Goal: Task Accomplishment & Management: Complete application form

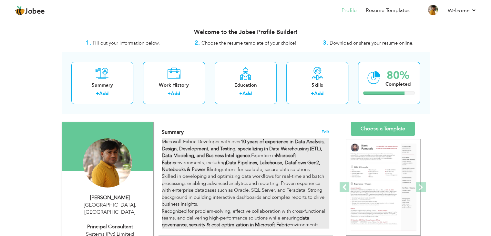
click at [249, 170] on div "Microsoft Fabric Developer with over 10 years of experience in Data Analysis, D…" at bounding box center [245, 183] width 167 height 90
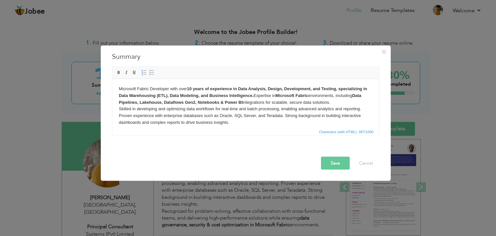
click at [265, 108] on body "Microsoft Fabric Developer with over 10 years of experience in Data Analysis, D…" at bounding box center [246, 112] width 254 height 54
click at [207, 97] on strong "10 years of experience in Data Analysis, Design, Development, and Testing, spec…" at bounding box center [243, 92] width 248 height 12
click at [368, 163] on button "Cancel" at bounding box center [366, 163] width 27 height 13
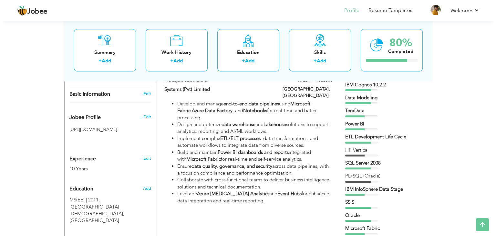
scroll to position [146, 0]
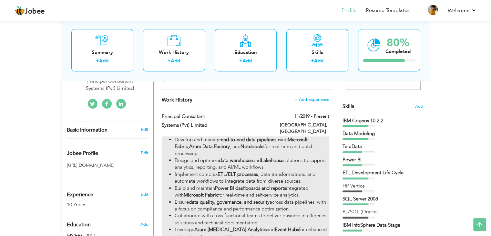
click at [277, 185] on strong "Power BI dashboards and reports" at bounding box center [250, 188] width 71 height 6
type input "Principal Consultant"
type input "Systems (Pvt) Limited"
type input "11/2019"
type input "[GEOGRAPHIC_DATA]"
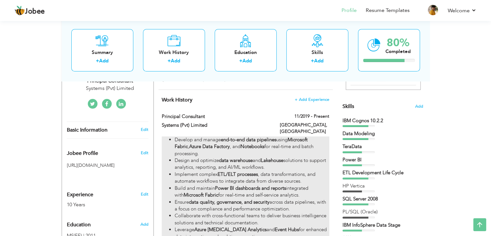
type input "[GEOGRAPHIC_DATA]"
checkbox input "true"
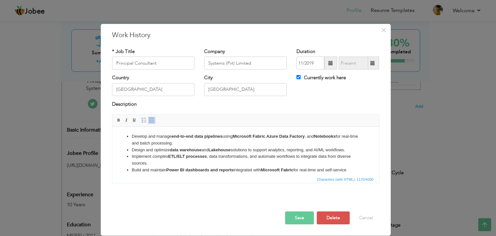
click at [233, 160] on li "Implement complex ETL/ELT processes , data transformations, and automate workfl…" at bounding box center [245, 160] width 228 height 14
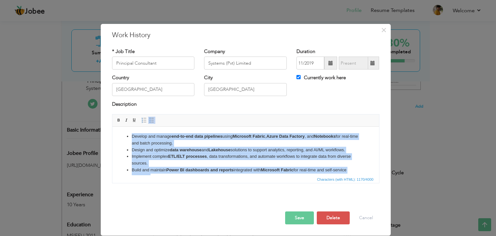
copy body "Develop and manage end-to-end data pipelines using Microsoft Fabric , Azure Dat…"
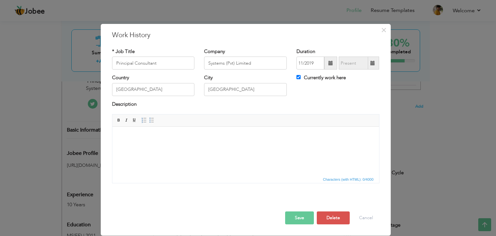
click at [190, 146] on html at bounding box center [245, 137] width 267 height 20
click at [156, 137] on body at bounding box center [246, 136] width 254 height 7
click at [156, 135] on body at bounding box center [246, 136] width 254 height 7
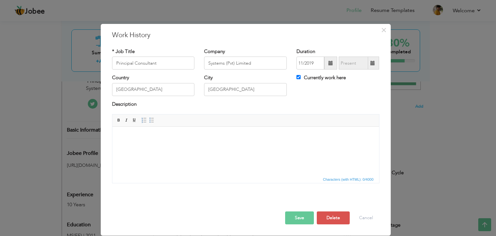
click at [156, 135] on body at bounding box center [246, 136] width 254 height 7
click at [148, 144] on html at bounding box center [245, 137] width 267 height 20
click at [182, 144] on html at bounding box center [245, 137] width 267 height 20
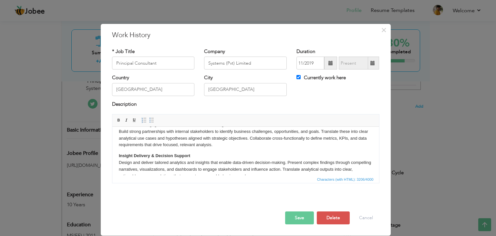
scroll to position [0, 0]
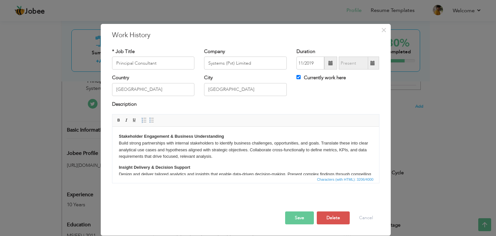
click at [263, 154] on p "Stakeholder Engagement & Business Understanding Build strong partnerships with …" at bounding box center [246, 146] width 254 height 27
click at [320, 141] on p "Stakeholder Engagement & Business Understanding Build strong partnerships with …" at bounding box center [246, 146] width 254 height 27
click at [203, 147] on p "Stakeholder Engagement & Business Understanding Build strong partnerships with …" at bounding box center [246, 146] width 254 height 27
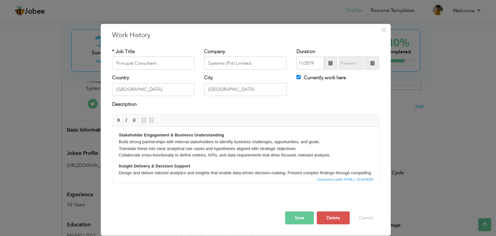
scroll to position [8, 0]
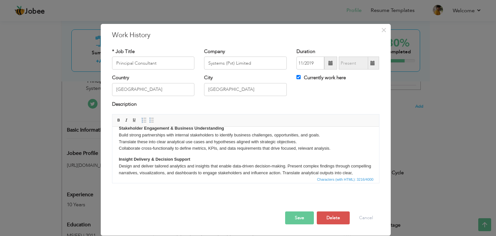
click at [172, 158] on strong "Insight Delivery & Decision Support" at bounding box center [154, 159] width 71 height 5
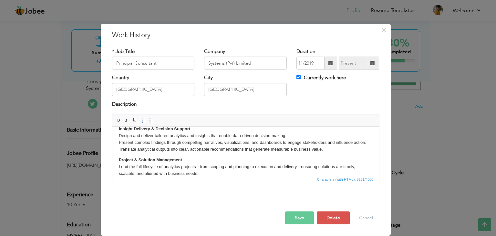
scroll to position [7, 0]
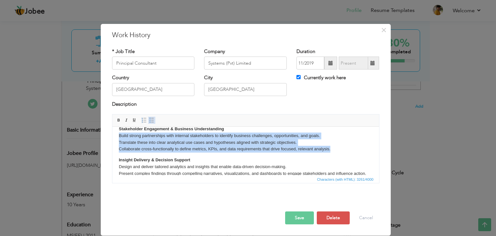
click at [152, 120] on span at bounding box center [151, 120] width 5 height 5
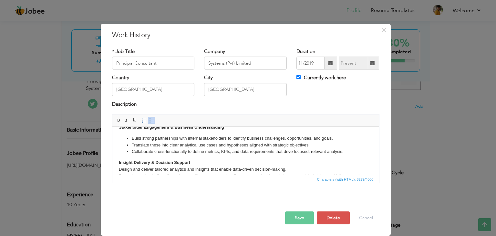
scroll to position [9, 0]
click at [213, 148] on li "Translate these into clear analytical use cases and hypotheses aligned with str…" at bounding box center [245, 145] width 228 height 7
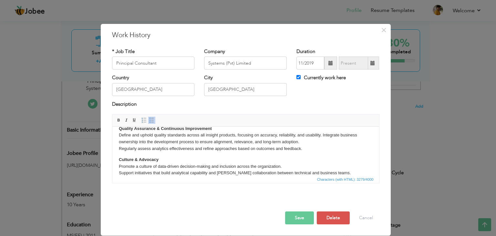
scroll to position [225, 0]
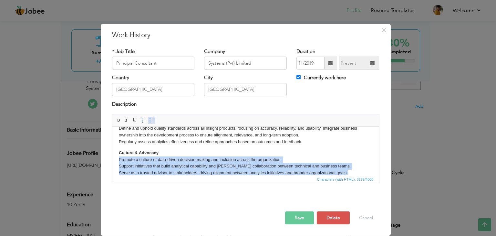
click at [151, 120] on span at bounding box center [151, 120] width 5 height 5
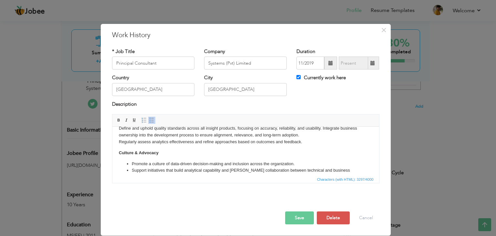
click at [307, 140] on p "Quality Assurance & Continuous Improvement Define and uphold quality standards …" at bounding box center [246, 132] width 254 height 27
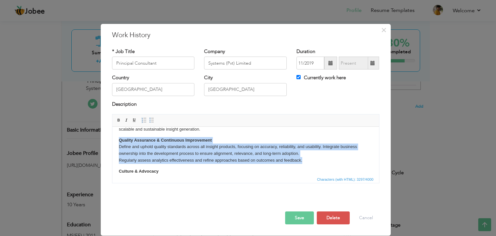
scroll to position [200, 0]
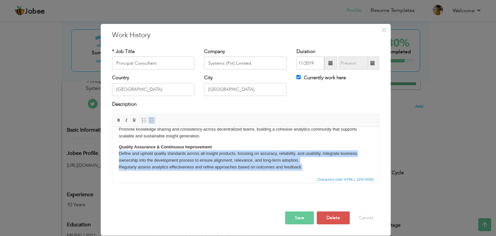
click at [151, 121] on span at bounding box center [151, 120] width 5 height 5
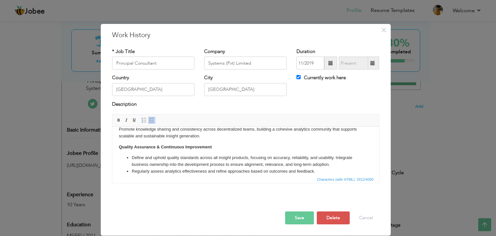
click at [226, 147] on p "Quality Assurance & Continuous Improvement" at bounding box center [246, 147] width 254 height 7
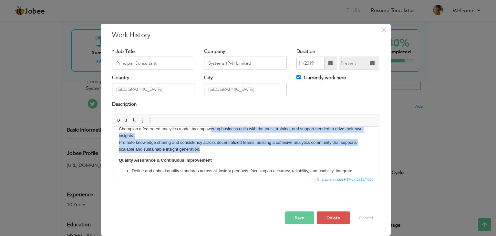
scroll to position [180, 0]
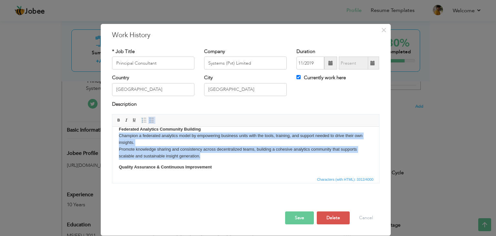
click at [151, 120] on span at bounding box center [151, 120] width 5 height 5
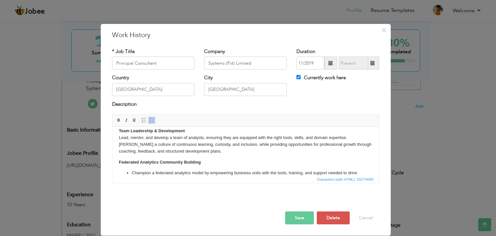
scroll to position [148, 0]
click at [209, 152] on p "Team Leadership & Development Lead, mentor, and develop a team of analysts, ens…" at bounding box center [246, 140] width 254 height 27
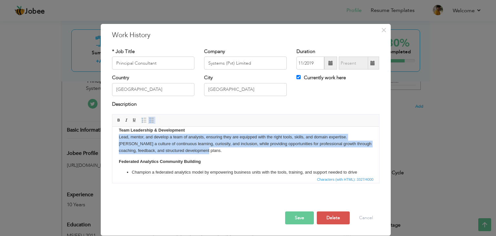
click at [153, 121] on span at bounding box center [151, 120] width 5 height 5
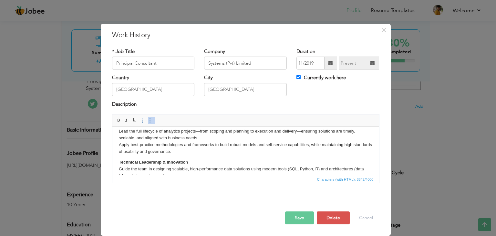
scroll to position [127, 0]
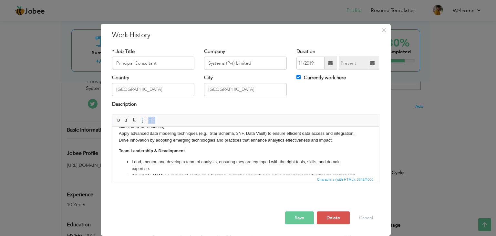
click at [336, 138] on p "Technical Leadership & Innovation Guide the team in designing scalable, high-pe…" at bounding box center [246, 127] width 254 height 34
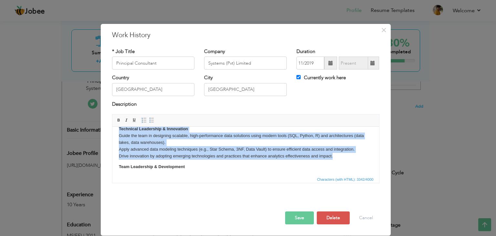
scroll to position [100, 0]
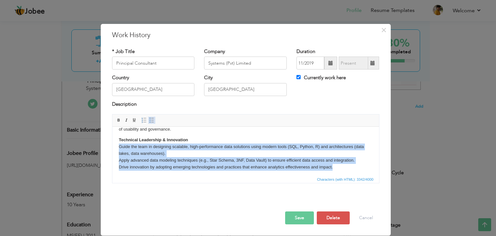
click at [153, 122] on span at bounding box center [151, 120] width 5 height 5
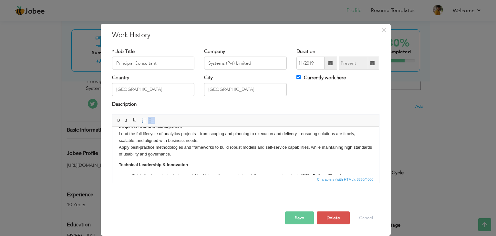
scroll to position [76, 0]
click at [206, 155] on p "Project & Solution Management Lead the full lifecycle of analytics projects—fro…" at bounding box center [246, 140] width 254 height 34
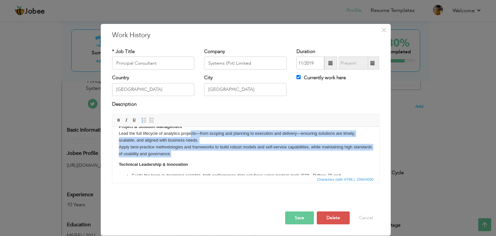
scroll to position [74, 0]
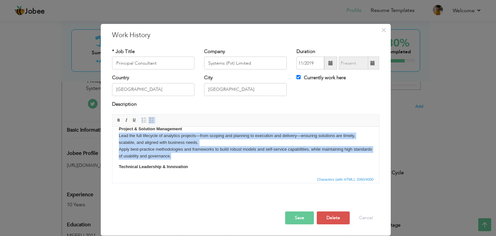
click at [150, 119] on span at bounding box center [151, 120] width 5 height 5
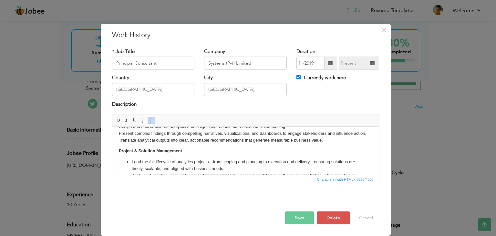
scroll to position [53, 0]
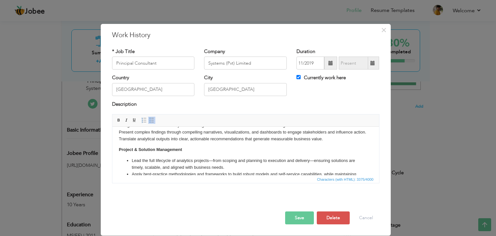
click at [330, 138] on p "Insight Delivery & Decision Support Design and deliver tailored analytics and i…" at bounding box center [246, 128] width 254 height 27
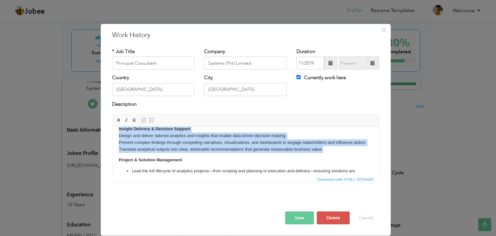
scroll to position [32, 0]
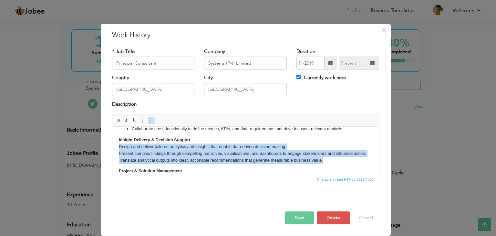
click at [150, 120] on span at bounding box center [151, 120] width 5 height 5
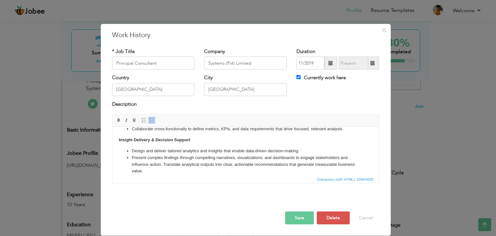
click at [227, 171] on li "Present complex findings through compelling narratives, visualizations, and das…" at bounding box center [245, 164] width 228 height 20
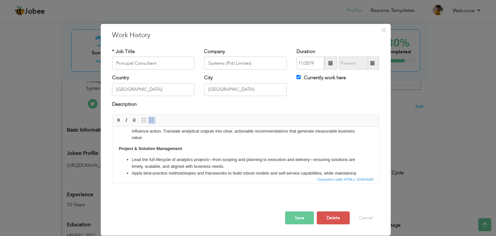
scroll to position [0, 0]
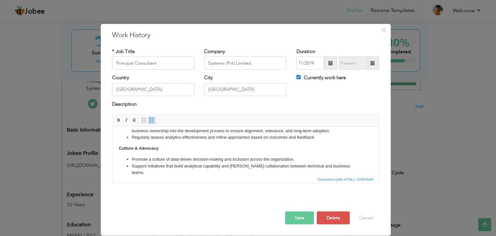
scroll to position [282, 0]
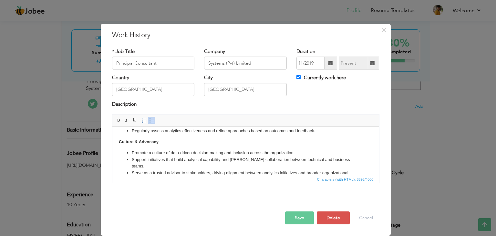
click at [299, 216] on button "Save" at bounding box center [299, 217] width 29 height 13
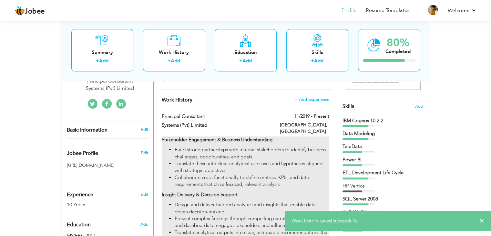
scroll to position [156, 0]
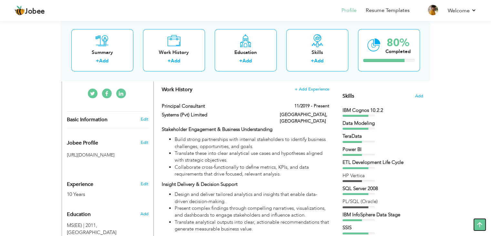
click at [482, 222] on icon at bounding box center [479, 224] width 13 height 13
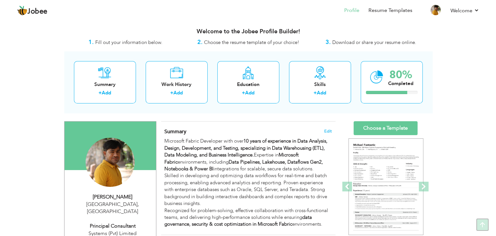
scroll to position [0, 0]
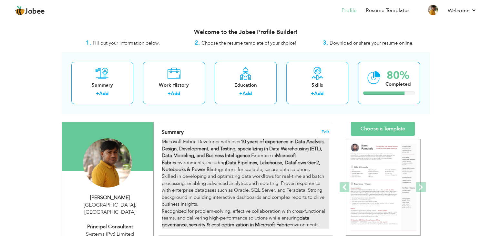
click at [236, 165] on strong "Data Pipelines, Lakehouse, Dataflows Gen2, Notebooks & Power BI" at bounding box center [241, 165] width 159 height 13
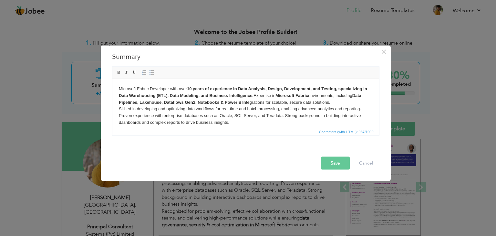
click at [239, 103] on strong "Data Pipelines, Lakehouse, Dataflows Gen2, Notebooks & Power BI" at bounding box center [240, 99] width 243 height 12
click at [232, 106] on body "Microsoft Fabric Developer with over 10 years of experience in Data Analysis, D…" at bounding box center [246, 112] width 254 height 54
copy body "Microsoft Fabric Developer with over 10 years of experience in Data Analysis, D…"
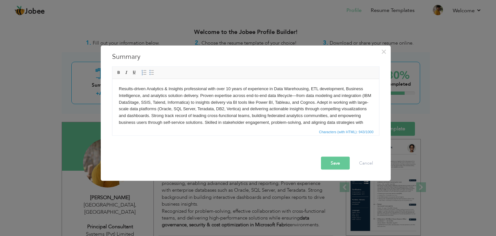
click at [336, 160] on button "Save" at bounding box center [335, 163] width 29 height 13
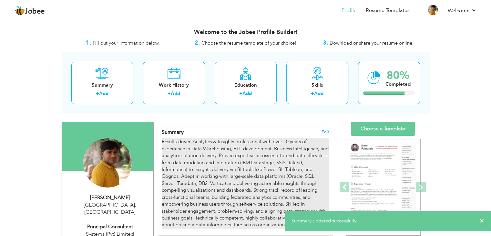
click at [319, 164] on div "Results-driven Analytics & Insights professional with over 10 years of experien…" at bounding box center [245, 183] width 167 height 90
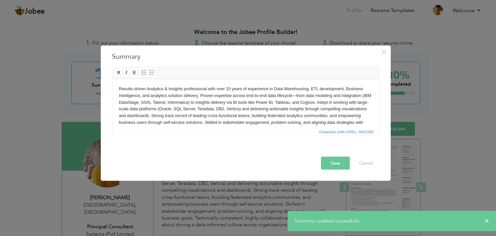
click at [289, 103] on body "Results-driven Analytics & Insights professional with over 10 years of experien…" at bounding box center [246, 108] width 254 height 47
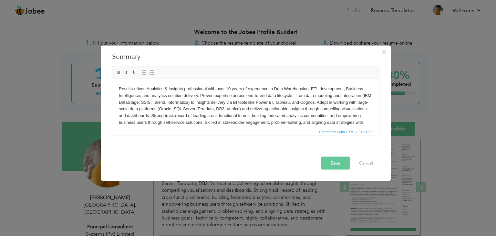
click at [198, 93] on body "Results-driven Analytics & Insights professional with over 10 years of experien…" at bounding box center [246, 108] width 254 height 47
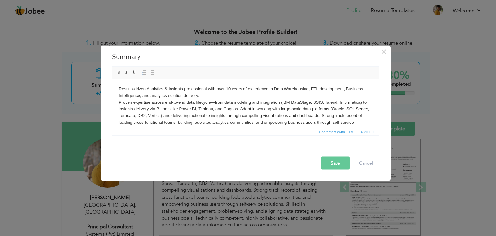
click at [213, 101] on body "Results-driven Analytics & Insights professional with over 10 years of experien…" at bounding box center [246, 112] width 254 height 54
click at [281, 113] on body "Results-driven Analytics & Insights professional with over 10 years of experien…" at bounding box center [246, 112] width 254 height 54
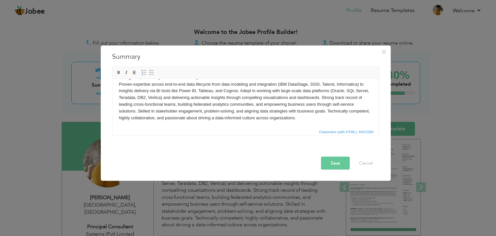
click at [213, 106] on body "Results-driven Analytics & Insights professional with over 10 years of experien…" at bounding box center [246, 94] width 254 height 54
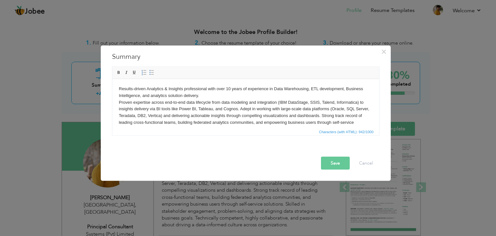
click at [243, 101] on body "Results-driven Analytics & Insights professional with over 10 years of experien…" at bounding box center [246, 112] width 254 height 54
click at [221, 93] on body "Results-driven Analytics & Insights professional with over 10 years of experien…" at bounding box center [246, 112] width 254 height 54
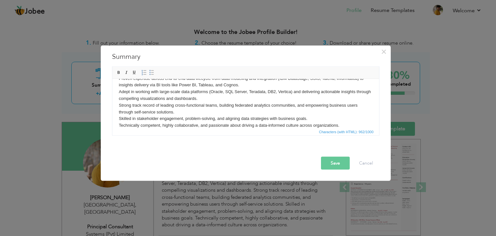
scroll to position [31, 0]
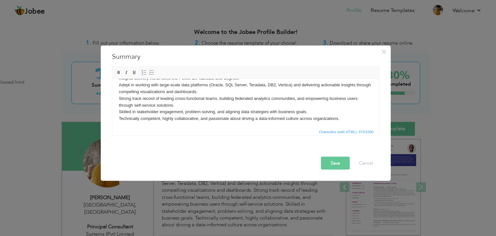
click at [248, 110] on body "Results-driven Analytics & Insights professional with over 10 years of experien…" at bounding box center [246, 92] width 254 height 74
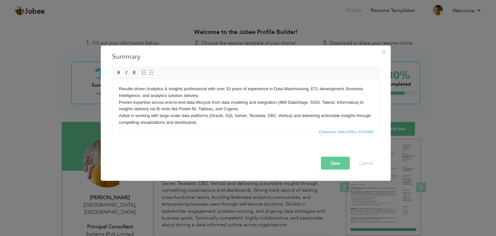
click at [231, 128] on span "Characters (with HTML): 974/1000" at bounding box center [245, 132] width 267 height 8
click at [218, 123] on body "Results-driven Analytics & Insights professional with over 10 years of experien…" at bounding box center [246, 122] width 254 height 74
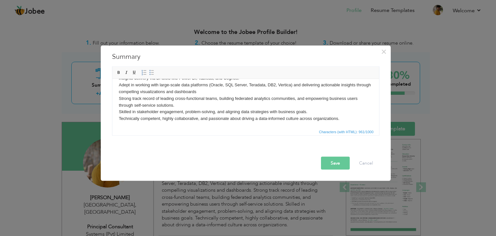
scroll to position [31, 0]
click at [341, 118] on body "Results-driven Analytics & Insights professional with over 10 years of experien…" at bounding box center [246, 87] width 254 height 67
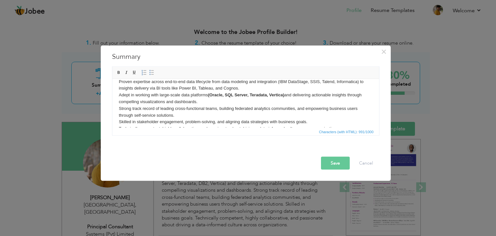
scroll to position [0, 0]
click at [332, 108] on body "Results-driven Analytics & Insights professional with over 10 years of experien…" at bounding box center [246, 98] width 254 height 67
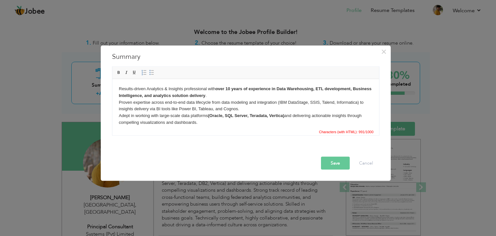
click at [330, 101] on body "Results-driven Analytics & Insights professional with over 10 years of experien…" at bounding box center [246, 118] width 254 height 67
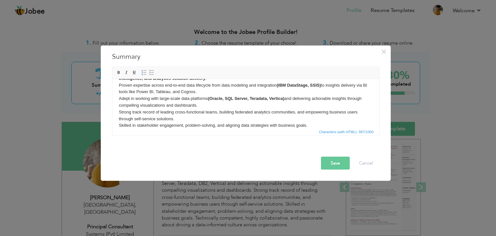
scroll to position [24, 0]
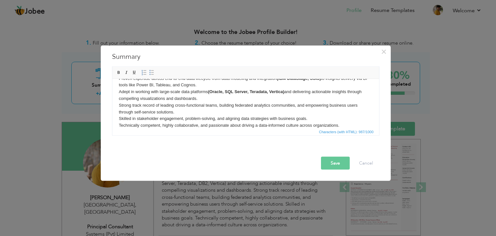
click at [336, 167] on button "Save" at bounding box center [335, 163] width 29 height 13
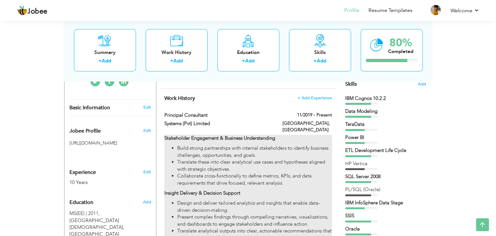
scroll to position [165, 0]
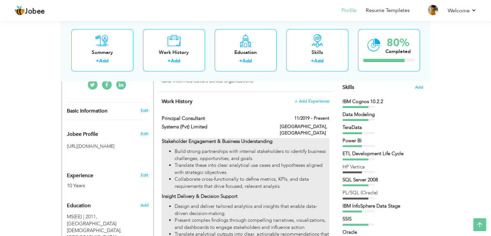
click at [273, 162] on li "Translate these into clear analytical use cases and hypotheses aligned with str…" at bounding box center [252, 169] width 154 height 14
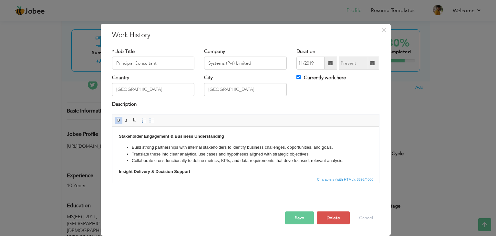
click at [119, 135] on strong "Stakeholder Engagement & Business Understanding" at bounding box center [171, 136] width 105 height 5
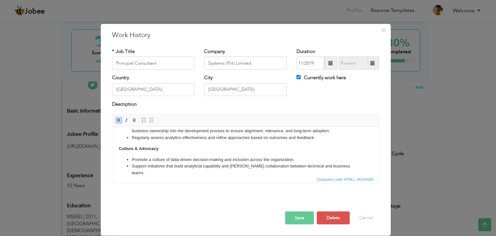
scroll to position [288, 0]
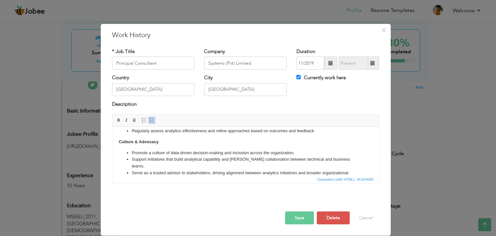
click at [294, 223] on button "Save" at bounding box center [299, 217] width 29 height 13
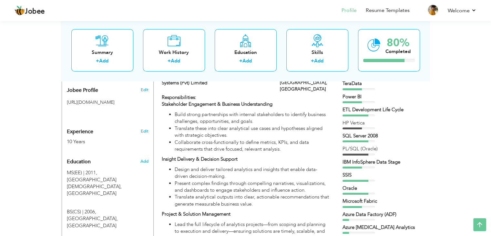
scroll to position [0, 0]
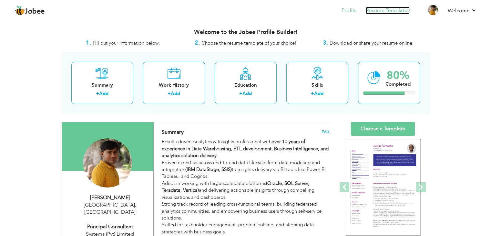
click at [404, 13] on link "Resume Templates" at bounding box center [388, 10] width 44 height 7
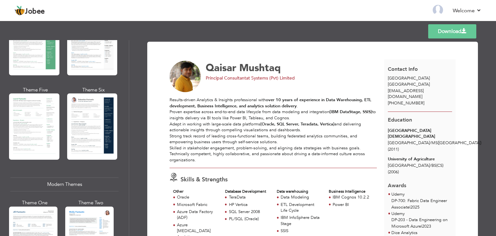
scroll to position [161, 0]
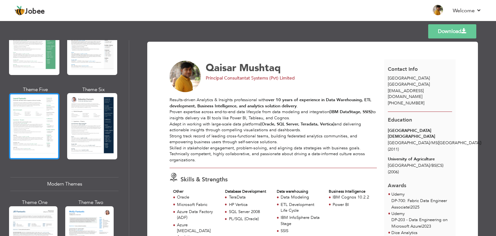
click at [39, 116] on div at bounding box center [34, 126] width 50 height 66
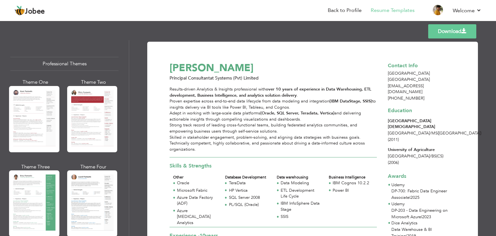
scroll to position [0, 0]
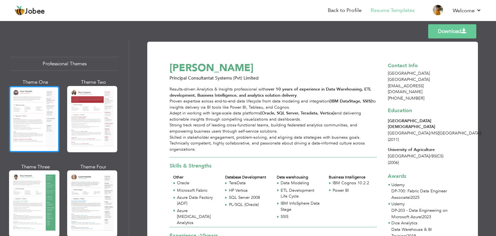
click at [27, 130] on div at bounding box center [34, 119] width 50 height 66
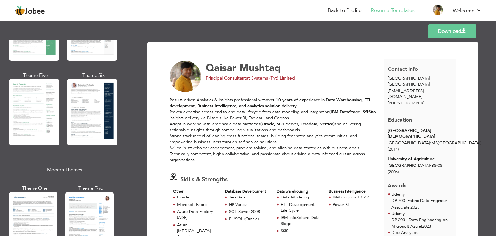
scroll to position [176, 0]
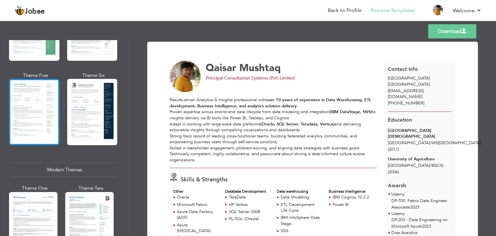
click at [45, 113] on div at bounding box center [34, 112] width 50 height 66
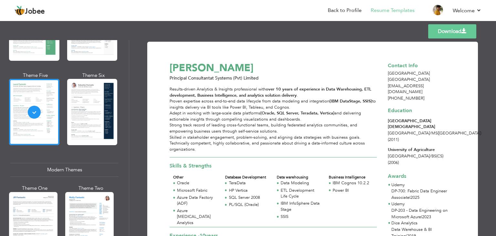
click at [374, 136] on div "Results-driven Analytics & Insights professional with over 10 years of experien…" at bounding box center [273, 119] width 207 height 66
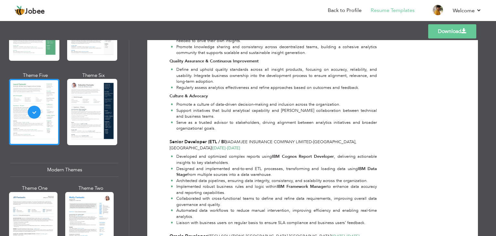
scroll to position [432, 0]
click at [425, 80] on div "Contact Info Lahore Pakistan qaisermushtaq@gmail.com +923317316989 Education In…" at bounding box center [420, 24] width 72 height 793
click at [455, 35] on link "Download" at bounding box center [452, 31] width 48 height 14
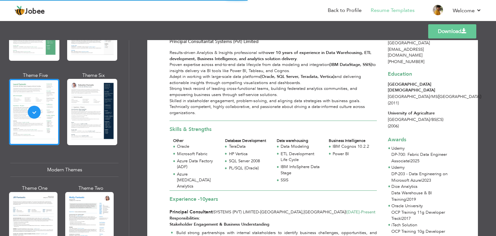
scroll to position [0, 0]
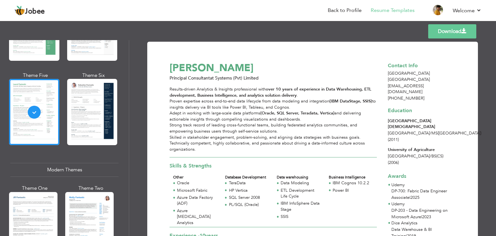
click at [348, 88] on strong "over 10 years of experience in Data Warehousing, ETL development, Business Inte…" at bounding box center [271, 92] width 202 height 12
click at [344, 4] on li "Back to Profile" at bounding box center [340, 10] width 43 height 17
click at [347, 7] on link "Back to Profile" at bounding box center [345, 10] width 34 height 7
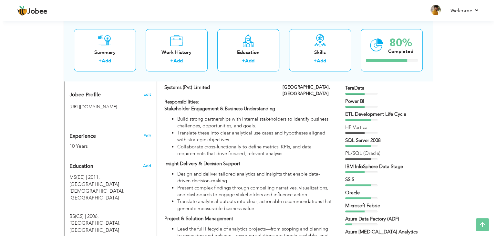
scroll to position [209, 0]
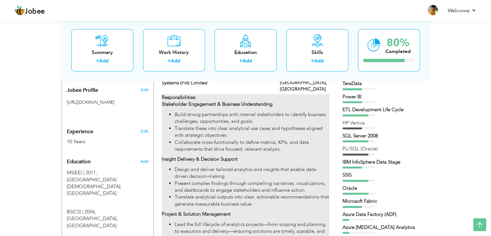
click at [225, 166] on li "Design and deliver tailored analytics and insights that enable data-driven deci…" at bounding box center [252, 173] width 154 height 14
type input "Principal Consultant"
type input "Systems (Pvt) Limited"
type input "11/2019"
type input "[GEOGRAPHIC_DATA]"
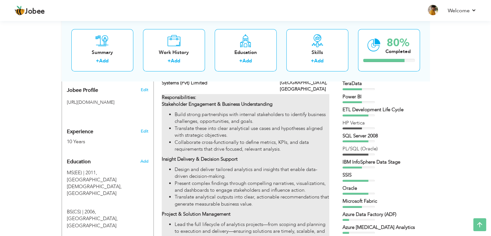
type input "[GEOGRAPHIC_DATA]"
checkbox input "true"
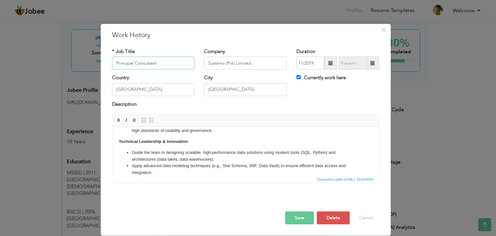
scroll to position [113, 0]
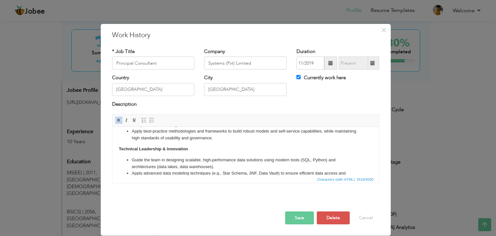
click at [240, 136] on li "Apply best-practice methodologies and frameworks to build robust models and sel…" at bounding box center [245, 135] width 228 height 14
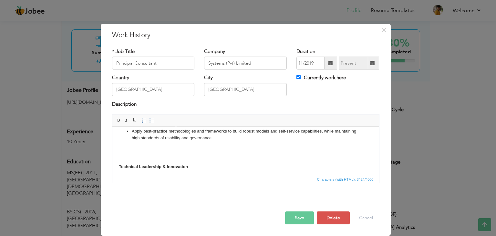
click at [299, 210] on div at bounding box center [245, 205] width 277 height 14
click at [300, 215] on button "Save" at bounding box center [299, 217] width 29 height 13
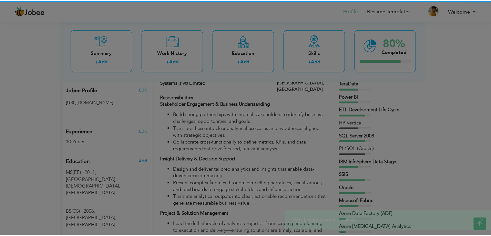
scroll to position [0, 0]
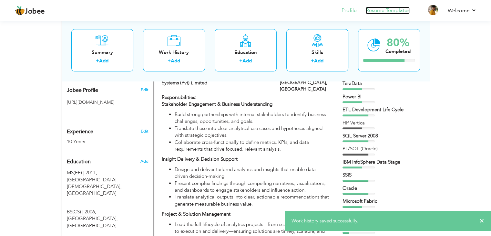
click at [385, 7] on link "Resume Templates" at bounding box center [388, 10] width 44 height 7
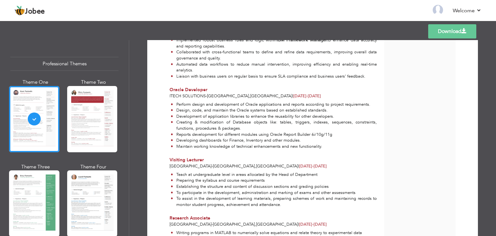
scroll to position [612, 0]
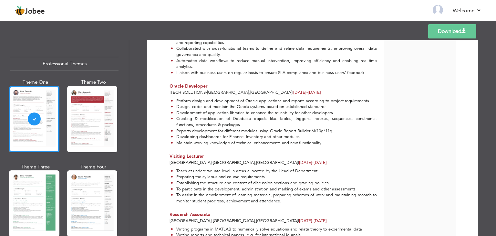
click at [61, 157] on div "Theme One Theme Two Theme Three Theme Four" at bounding box center [64, 205] width 108 height 253
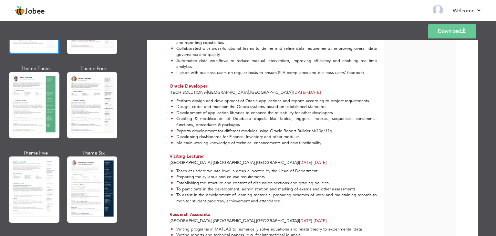
scroll to position [99, 0]
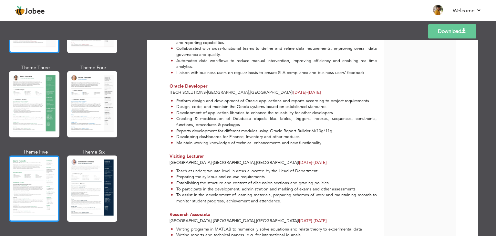
click at [21, 175] on div at bounding box center [34, 188] width 50 height 66
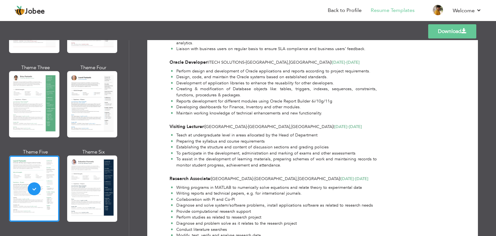
scroll to position [0, 0]
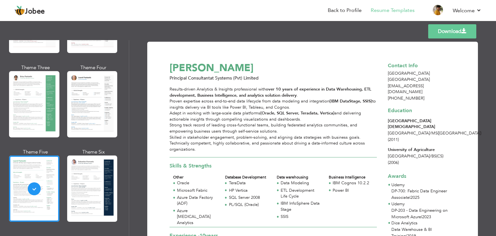
click at [355, 136] on div "Results-driven Analytics & Insights professional with over 10 years of experien…" at bounding box center [273, 119] width 207 height 66
click at [455, 32] on link "Download" at bounding box center [452, 31] width 48 height 14
click at [347, 12] on link "Back to Profile" at bounding box center [345, 10] width 34 height 7
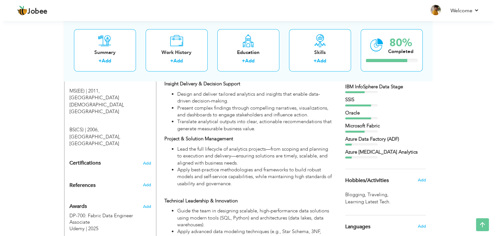
scroll to position [288, 0]
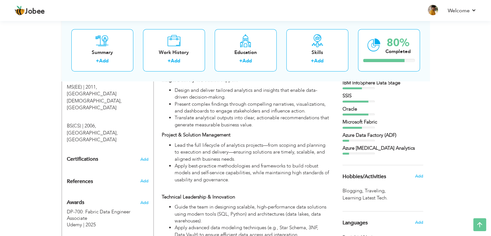
click at [253, 154] on li "Lead the full lifecycle of analytics projects—from scoping and planning to exec…" at bounding box center [252, 152] width 154 height 21
type input "Principal Consultant"
type input "Systems (Pvt) Limited"
type input "11/2019"
type input "[GEOGRAPHIC_DATA]"
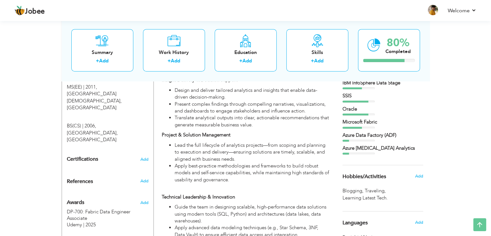
type input "[GEOGRAPHIC_DATA]"
checkbox input "true"
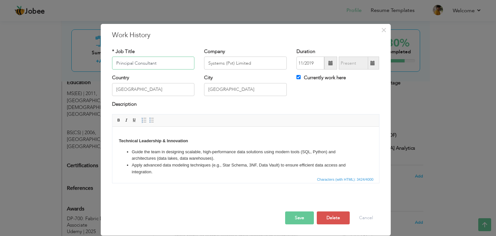
scroll to position [116, 0]
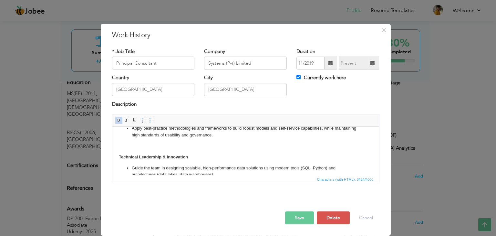
click at [188, 145] on body "Responsibilities: Stakeholder Engagement & Business Understanding Build strong …" at bounding box center [246, 191] width 254 height 349
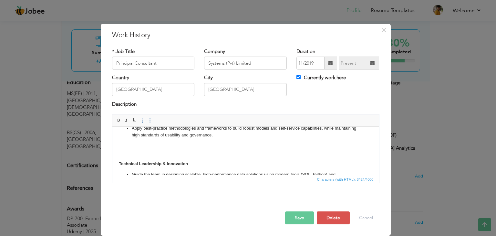
click at [295, 216] on button "Save" at bounding box center [299, 217] width 29 height 13
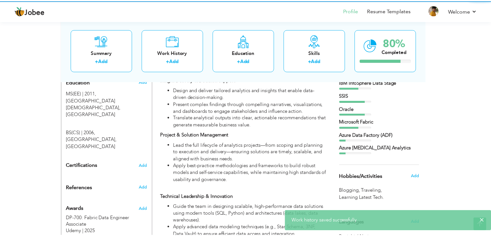
scroll to position [0, 0]
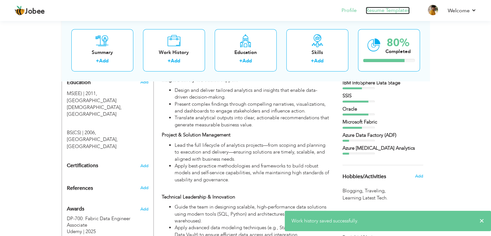
click at [391, 11] on link "Resume Templates" at bounding box center [388, 10] width 44 height 7
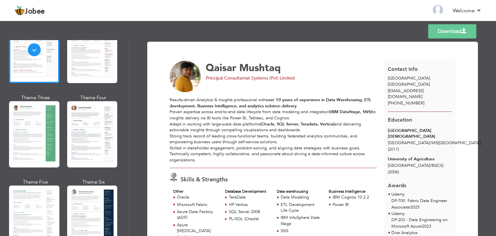
scroll to position [71, 0]
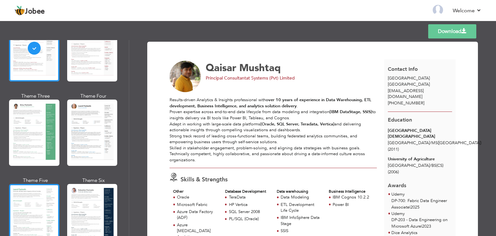
click at [39, 196] on div at bounding box center [34, 217] width 50 height 66
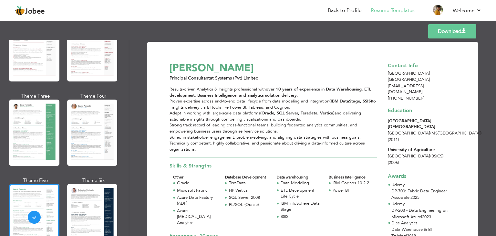
click at [456, 28] on link "Download" at bounding box center [452, 31] width 48 height 14
click at [343, 12] on link "Back to Profile" at bounding box center [345, 10] width 34 height 7
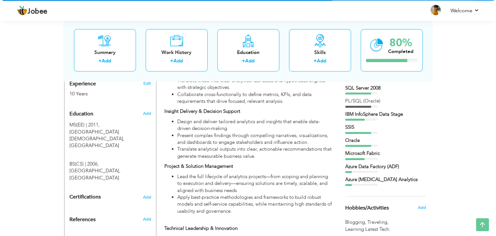
scroll to position [258, 0]
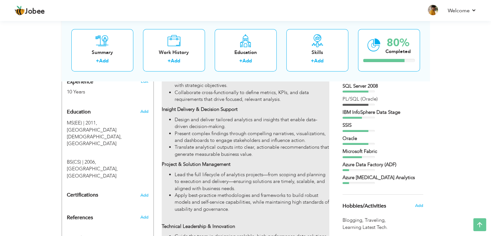
click at [248, 161] on p "Project & Solution Management" at bounding box center [245, 164] width 167 height 7
type input "Principal Consultant"
type input "Systems (Pvt) Limited"
type input "11/2019"
type input "[GEOGRAPHIC_DATA]"
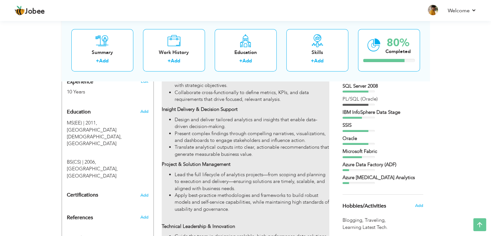
type input "[GEOGRAPHIC_DATA]"
checkbox input "true"
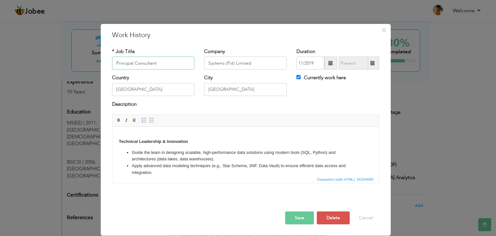
scroll to position [114, 0]
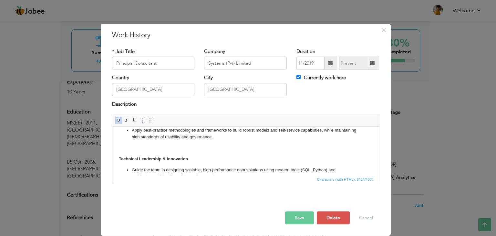
click at [247, 141] on body "Responsibilities: Stakeholder Engagement & Business Understanding Build strong …" at bounding box center [246, 193] width 254 height 349
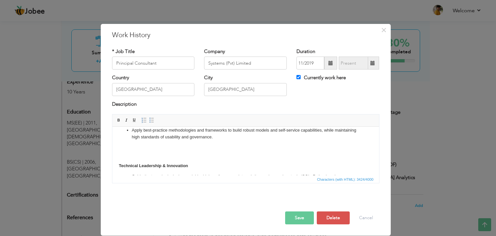
click at [300, 216] on button "Save" at bounding box center [299, 217] width 29 height 13
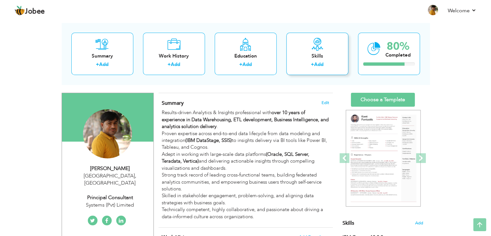
scroll to position [0, 0]
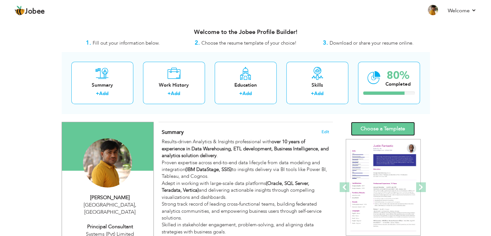
click at [386, 126] on link "Choose a Template" at bounding box center [383, 129] width 64 height 14
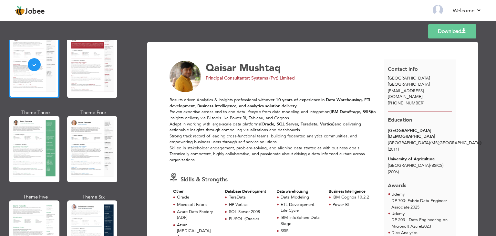
scroll to position [57, 0]
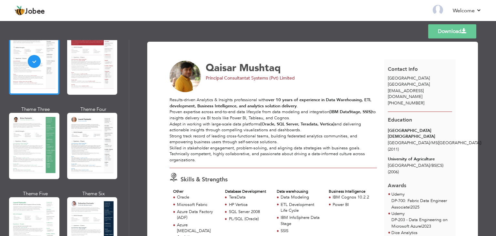
click at [23, 204] on div at bounding box center [34, 230] width 50 height 66
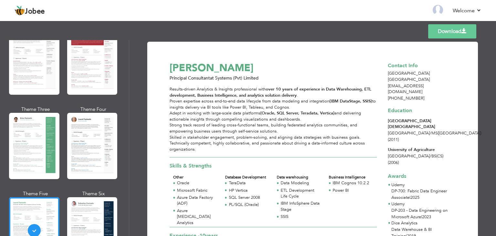
click at [451, 35] on link "Download" at bounding box center [452, 31] width 48 height 14
click at [346, 7] on link "Back to Profile" at bounding box center [345, 10] width 34 height 7
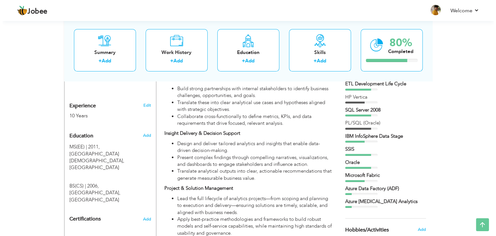
scroll to position [236, 0]
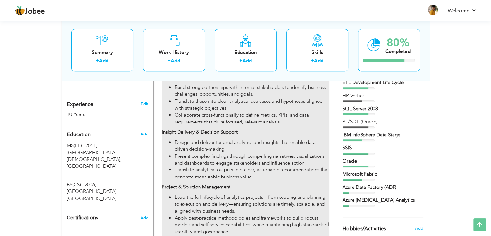
click at [257, 153] on li "Present complex findings through compelling narratives, visualizations, and das…" at bounding box center [252, 160] width 154 height 14
type input "Principal Consultant"
type input "Systems (Pvt) Limited"
type input "11/2019"
type input "[GEOGRAPHIC_DATA]"
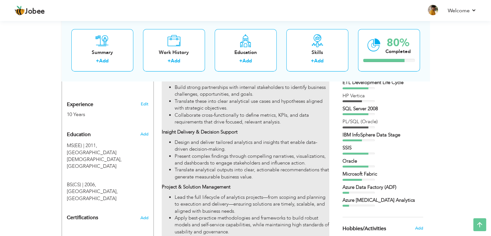
type input "[GEOGRAPHIC_DATA]"
checkbox input "true"
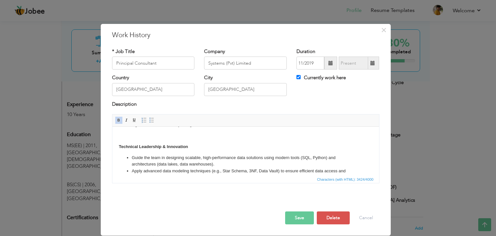
click at [239, 147] on p "Technical Leadership & Innovation" at bounding box center [246, 146] width 254 height 7
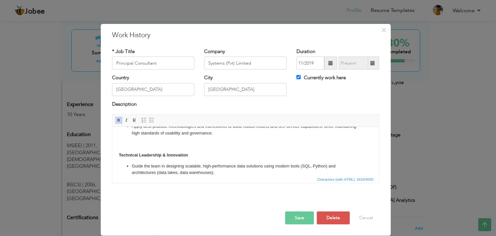
scroll to position [119, 0]
click at [216, 145] on body "Responsibilities: Stakeholder Engagement & Business Understanding Build strong …" at bounding box center [246, 188] width 254 height 349
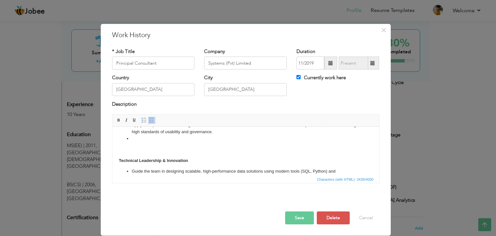
click at [302, 220] on button "Save" at bounding box center [299, 217] width 29 height 13
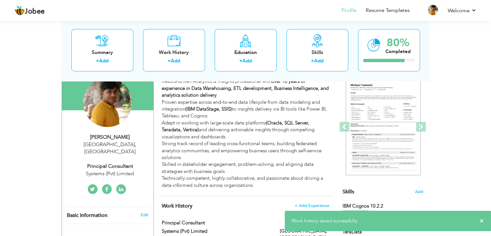
scroll to position [0, 0]
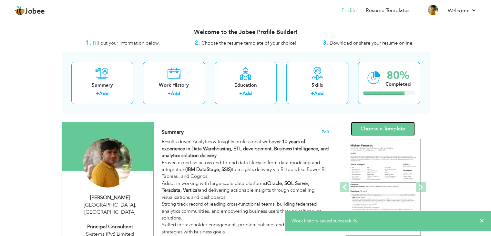
click at [377, 127] on link "Choose a Template" at bounding box center [383, 129] width 64 height 14
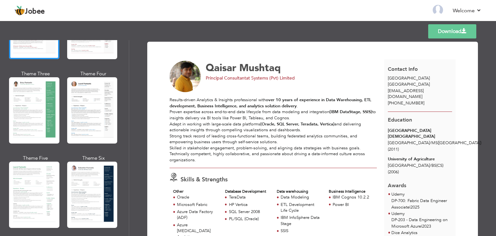
scroll to position [94, 0]
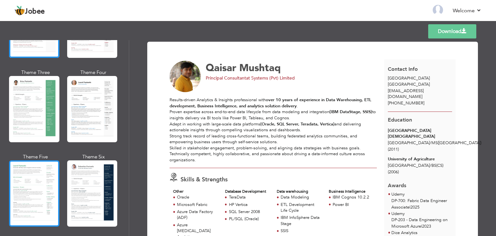
click at [41, 180] on div at bounding box center [34, 193] width 50 height 66
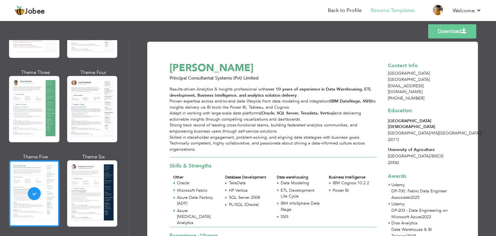
click at [451, 31] on link "Download" at bounding box center [452, 31] width 48 height 14
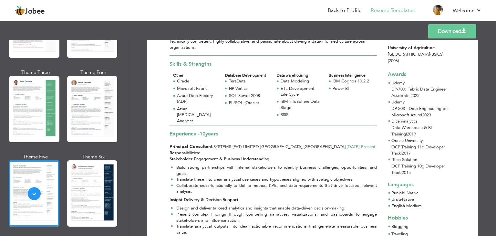
scroll to position [108, 0]
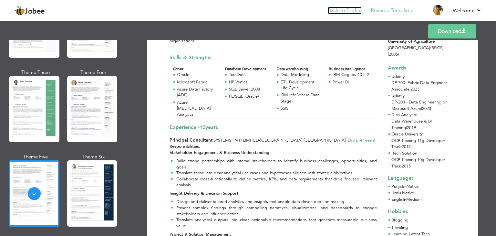
click at [335, 7] on link "Back to Profile" at bounding box center [345, 10] width 34 height 7
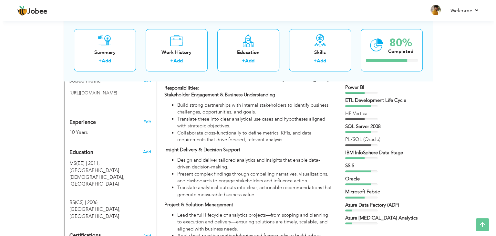
scroll to position [207, 0]
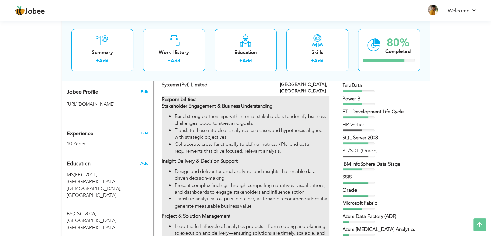
click at [218, 141] on li "Collaborate cross-functionally to define metrics, KPIs, and data requirements t…" at bounding box center [252, 148] width 154 height 14
type input "Principal Consultant"
type input "Systems (Pvt) Limited"
type input "11/2019"
type input "[GEOGRAPHIC_DATA]"
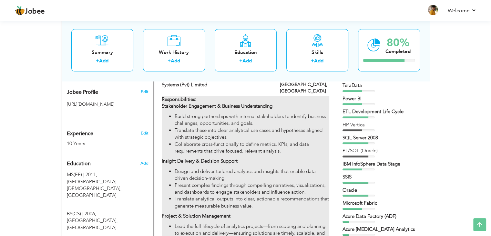
type input "[GEOGRAPHIC_DATA]"
checkbox input "true"
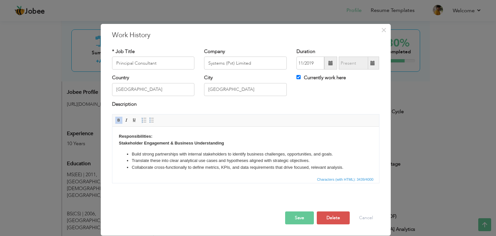
click at [120, 136] on strong "Responsibilities: Stakeholder Engagement & Business Understanding" at bounding box center [171, 140] width 105 height 12
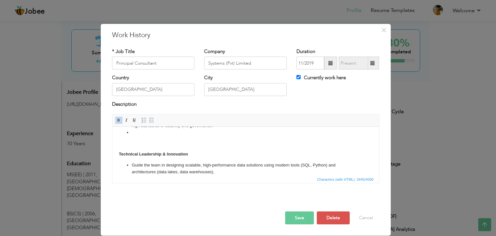
scroll to position [128, 0]
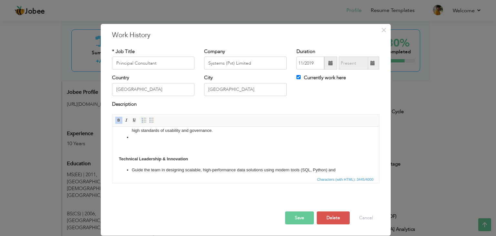
click at [162, 144] on body "​​​​​​​ Responsibilities: Stakeholder Engagement & Business Understanding Build…" at bounding box center [246, 186] width 254 height 363
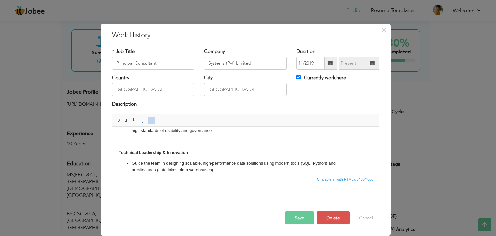
click at [305, 218] on button "Save" at bounding box center [299, 217] width 29 height 13
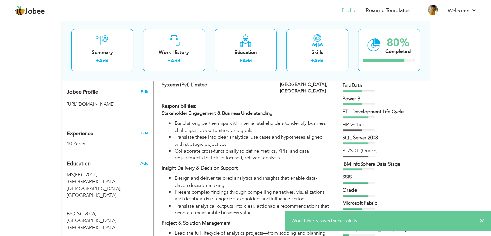
scroll to position [0, 0]
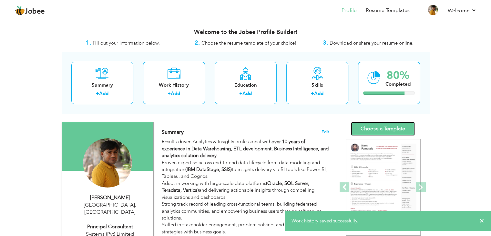
click at [385, 129] on link "Choose a Template" at bounding box center [383, 129] width 64 height 14
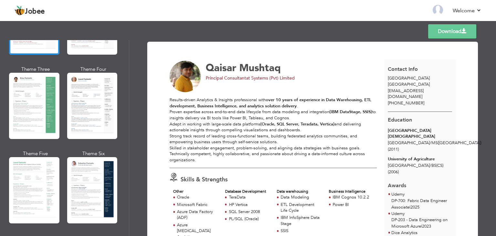
scroll to position [98, 0]
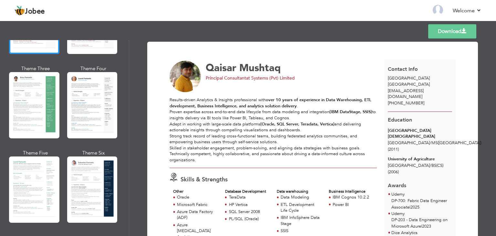
click at [40, 173] on div at bounding box center [34, 189] width 50 height 66
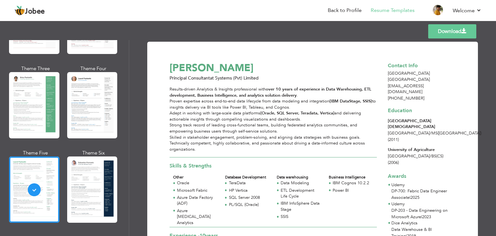
click at [453, 32] on link "Download" at bounding box center [452, 31] width 48 height 14
click at [344, 16] on li "Back to Profile" at bounding box center [340, 10] width 43 height 17
click at [345, 10] on link "Back to Profile" at bounding box center [345, 10] width 34 height 7
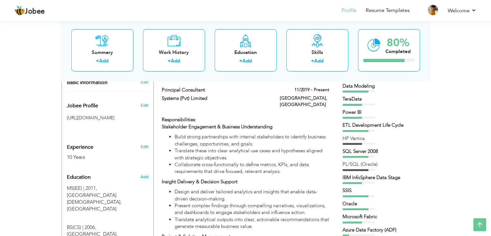
scroll to position [199, 0]
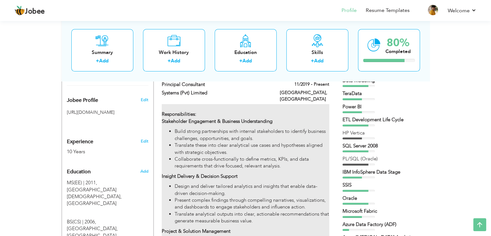
click at [205, 130] on li "Build strong partnerships with internal stakeholders to identify business chall…" at bounding box center [252, 135] width 154 height 14
type input "Principal Consultant"
type input "Systems (Pvt) Limited"
type input "11/2019"
type input "[GEOGRAPHIC_DATA]"
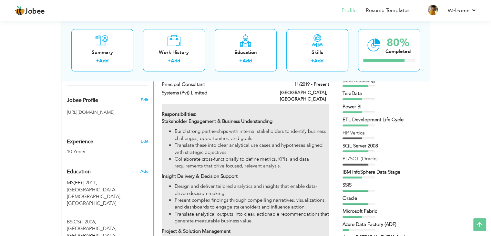
type input "[GEOGRAPHIC_DATA]"
checkbox input "true"
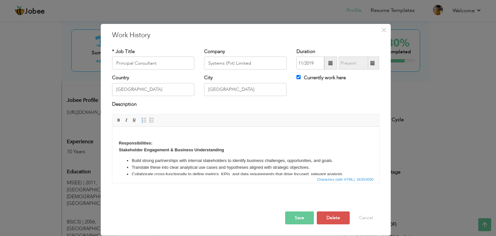
click at [145, 135] on p "Responsibilities: Stakeholder Engagement & Business Understanding" at bounding box center [246, 143] width 254 height 20
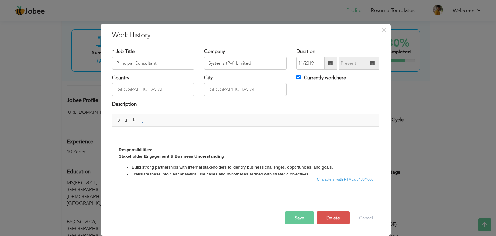
click at [301, 214] on button "Save" at bounding box center [299, 217] width 29 height 13
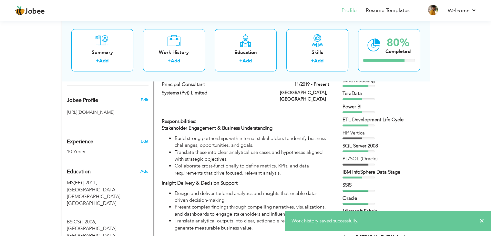
scroll to position [0, 0]
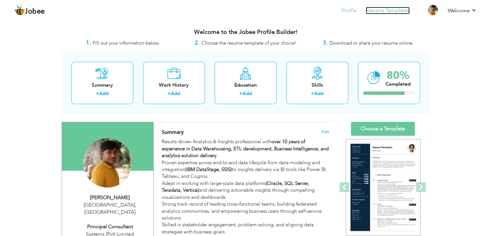
click at [388, 12] on link "Resume Templates" at bounding box center [388, 10] width 44 height 7
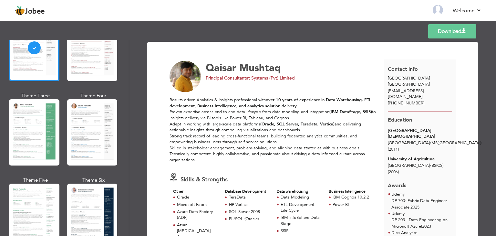
scroll to position [73, 0]
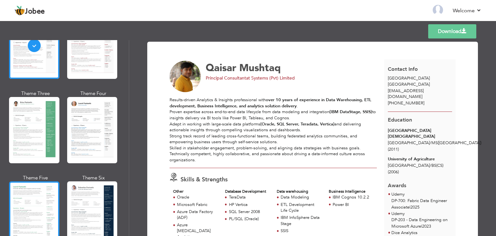
click at [34, 192] on div at bounding box center [34, 214] width 50 height 66
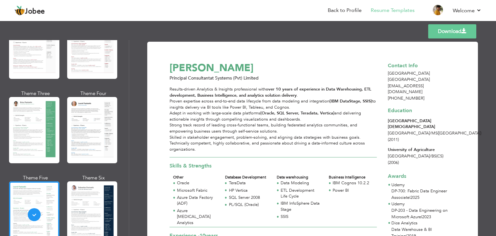
click at [447, 31] on link "Download" at bounding box center [452, 31] width 48 height 14
click at [342, 11] on link "Back to Profile" at bounding box center [345, 10] width 34 height 7
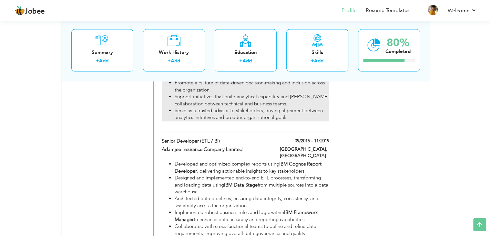
scroll to position [638, 0]
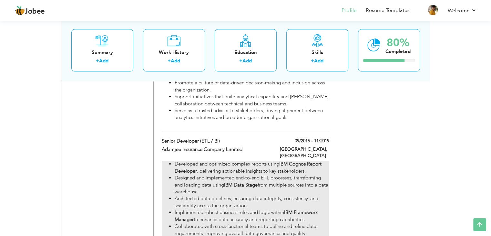
click at [206, 161] on li "Developed and optimized complex reports using IBM Cognos Report Developer , del…" at bounding box center [252, 167] width 154 height 14
type input "Senior Developer (ETL / BI)"
type input "Adamjee Insurance Company Limited"
type input "09/2015"
type input "11/2019"
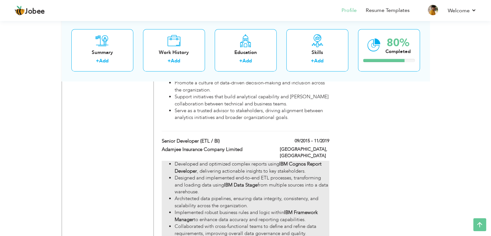
type input "[GEOGRAPHIC_DATA]"
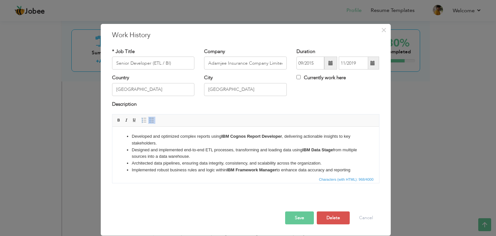
click at [130, 127] on html "Developed and optimized complex reports using IBM Cognos Report Developer , del…" at bounding box center [245, 170] width 267 height 87
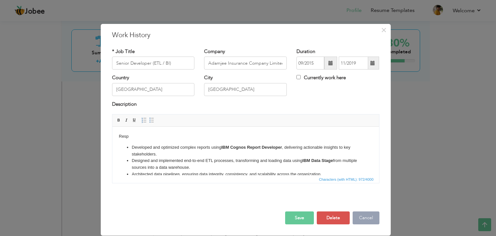
click at [362, 221] on button "Cancel" at bounding box center [366, 217] width 27 height 13
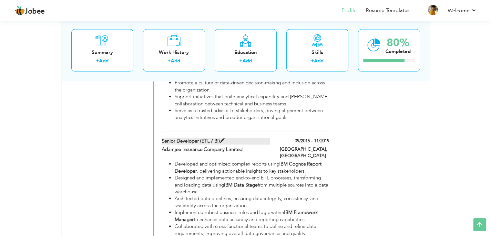
scroll to position [474, 0]
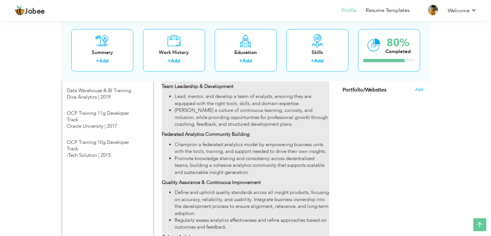
click at [222, 141] on li "Champion a federated analytics model by empowering business units with the tool…" at bounding box center [252, 148] width 154 height 14
type input "Principal Consultant"
type input "Systems (Pvt) Limited"
type input "11/2019"
checkbox input "true"
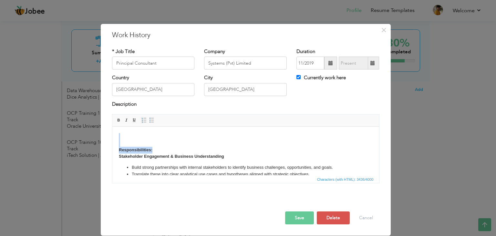
drag, startPoint x: 156, startPoint y: 151, endPoint x: 90, endPoint y: 114, distance: 75.3
copy p "Responsibilities:"
click at [368, 220] on button "Cancel" at bounding box center [366, 217] width 27 height 13
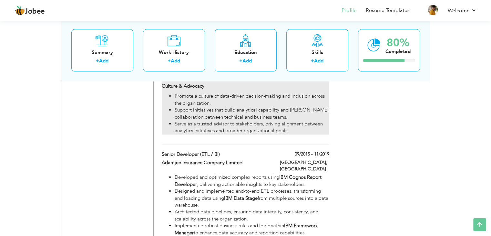
scroll to position [625, 0]
click at [234, 187] on li "Designed and implemented end-to-end ETL processes, transforming and loading dat…" at bounding box center [252, 197] width 154 height 21
type input "Senior Developer (ETL / BI)"
type input "Adamjee Insurance Company Limited"
type input "09/2015"
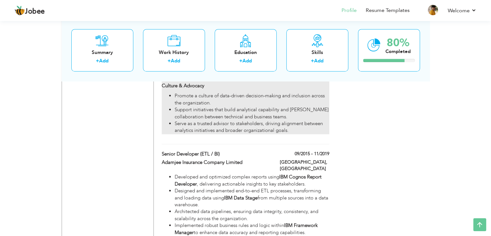
type input "11/2019"
checkbox input "false"
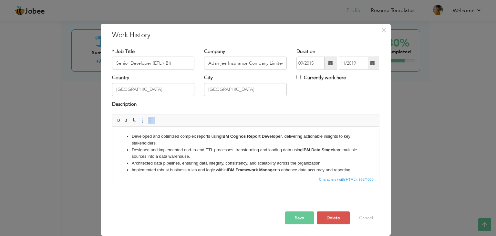
click at [130, 131] on html "Developed and optimized complex reports using IBM Cognos Report Developer , del…" at bounding box center [245, 170] width 267 height 87
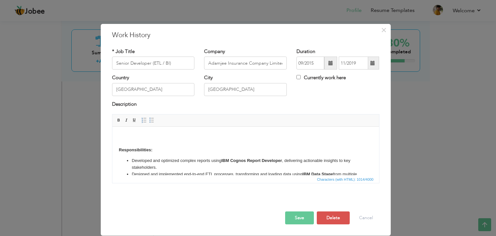
click at [306, 219] on button "Save" at bounding box center [299, 217] width 29 height 13
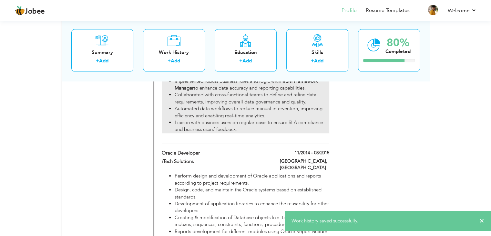
scroll to position [792, 0]
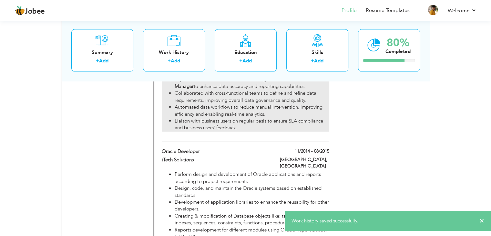
click at [231, 185] on li "Design, code, and maintain the Oracle systems based on established standards." at bounding box center [252, 192] width 154 height 14
type input "Oracle Developer"
type input "iTech Solutions"
type input "11/2014"
type input "08/2015"
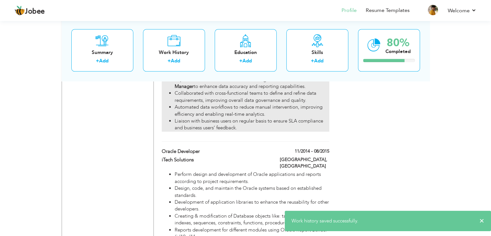
type input "Faisalabad"
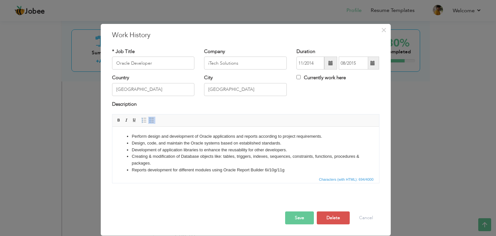
click at [133, 133] on li "Perform design and development of Oracle applications and reports according to …" at bounding box center [245, 136] width 228 height 7
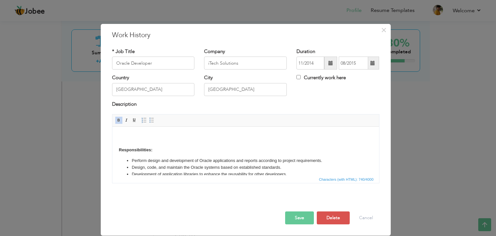
click at [304, 216] on button "Save" at bounding box center [299, 217] width 29 height 13
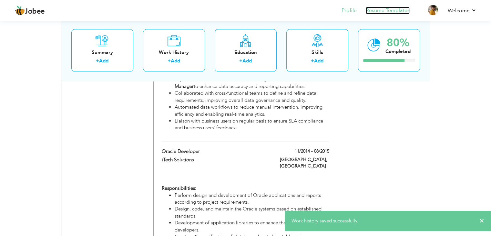
click at [384, 11] on link "Resume Templates" at bounding box center [388, 10] width 44 height 7
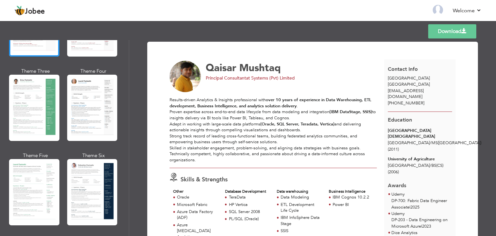
scroll to position [97, 0]
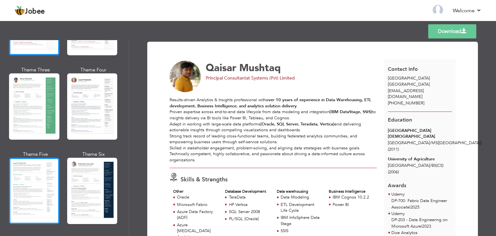
click at [29, 180] on div at bounding box center [34, 191] width 50 height 66
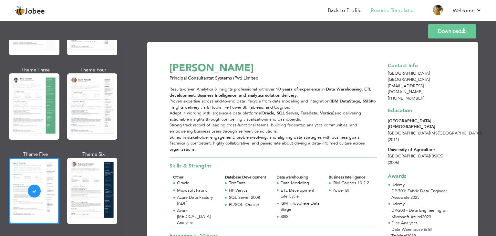
click at [453, 27] on link "Download" at bounding box center [452, 31] width 48 height 14
click at [337, 8] on link "Back to Profile" at bounding box center [345, 10] width 34 height 7
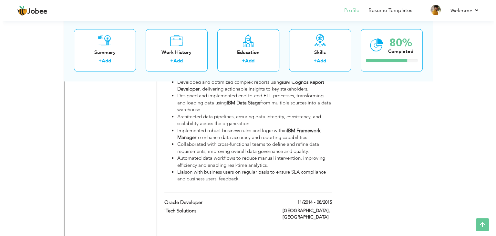
scroll to position [740, 0]
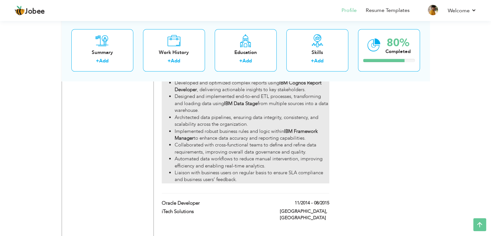
click at [222, 169] on li "Liaison with business users on regular basis to ensure SLA compliance and busin…" at bounding box center [252, 176] width 154 height 14
type input "Senior Developer (ETL / BI)"
type input "Adamjee Insurance Company Limited"
type input "09/2015"
type input "11/2019"
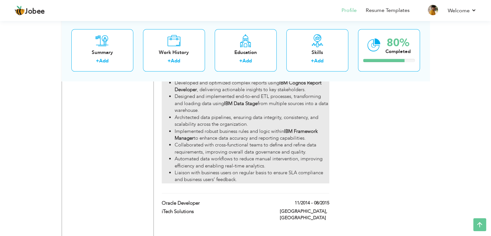
type input "[GEOGRAPHIC_DATA]"
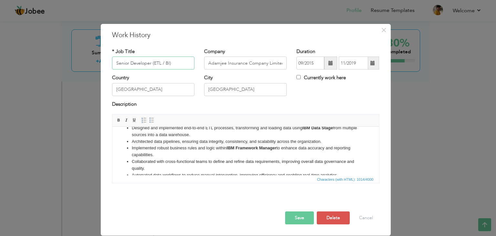
scroll to position [62, 0]
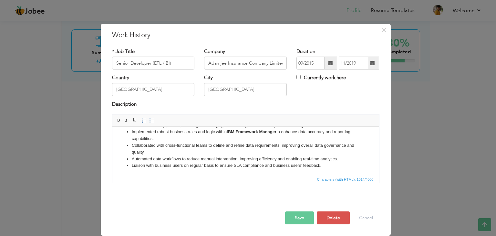
click at [322, 161] on li "Automated data workflows to reduce manual intervention, improving efficiency an…" at bounding box center [245, 159] width 228 height 7
click at [295, 215] on button "Save" at bounding box center [299, 217] width 29 height 13
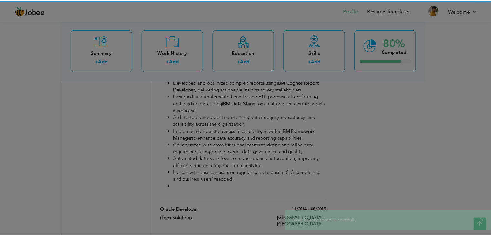
scroll to position [0, 0]
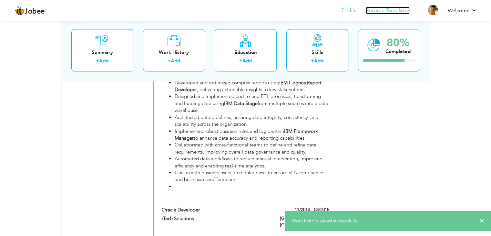
click at [388, 11] on link "Resume Templates" at bounding box center [388, 10] width 44 height 7
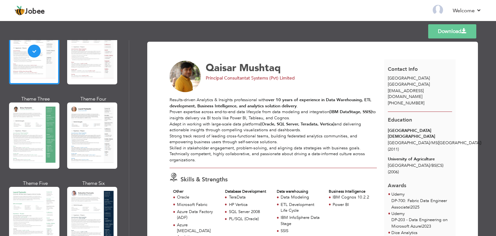
scroll to position [68, 0]
click at [43, 188] on div at bounding box center [34, 219] width 50 height 66
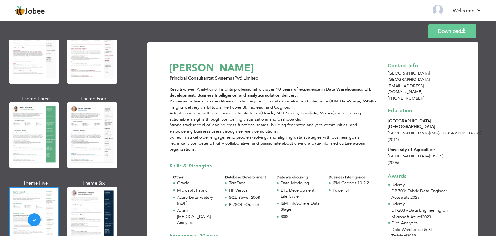
click at [445, 33] on link "Download" at bounding box center [452, 31] width 48 height 14
click at [354, 5] on li "Back to Profile" at bounding box center [340, 10] width 43 height 17
click at [345, 11] on link "Back to Profile" at bounding box center [345, 10] width 34 height 7
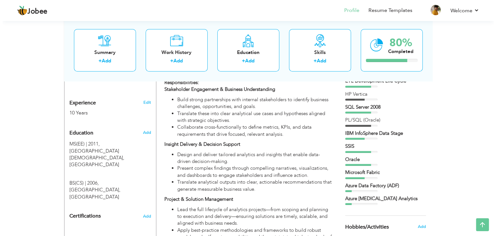
scroll to position [234, 0]
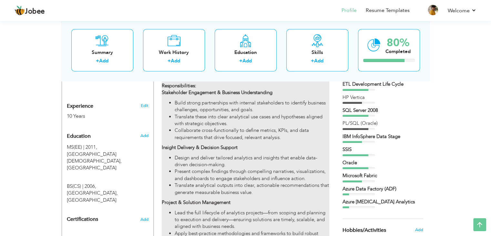
click at [205, 159] on li "Design and deliver tailored analytics and insights that enable data-driven deci…" at bounding box center [252, 161] width 154 height 14
type input "Principal Consultant"
type input "Systems (Pvt) Limited"
type input "11/2019"
type input "[GEOGRAPHIC_DATA]"
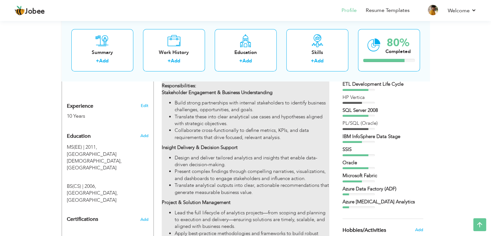
type input "[GEOGRAPHIC_DATA]"
checkbox input "true"
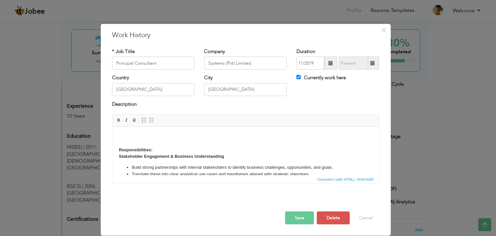
click at [164, 147] on p "Responsibilities: Stakeholder Engagement & Business Understanding" at bounding box center [246, 146] width 254 height 27
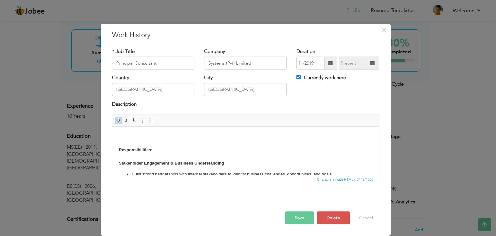
click at [152, 137] on p "Responsibilities: ​​​​​​​ Stakeholder Engagement & Business Understanding" at bounding box center [246, 150] width 254 height 34
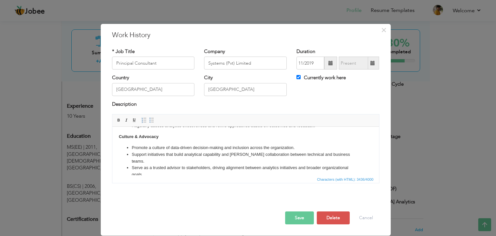
scroll to position [320, 0]
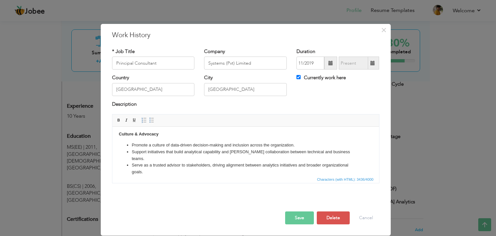
click at [300, 212] on button "Save" at bounding box center [299, 217] width 29 height 13
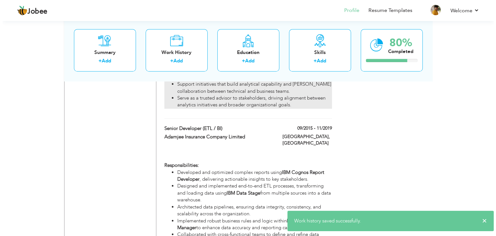
scroll to position [651, 0]
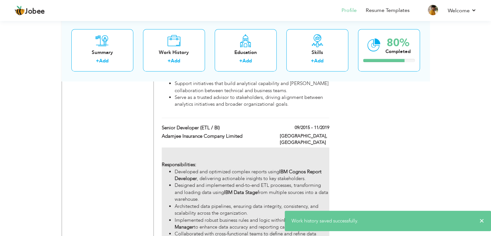
click at [213, 168] on li "Developed and optimized complex reports using IBM Cognos Report Developer , del…" at bounding box center [252, 175] width 154 height 14
type input "Senior Developer (ETL / BI)"
type input "Adamjee Insurance Company Limited"
type input "09/2015"
type input "11/2019"
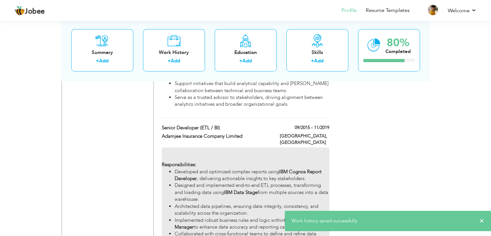
checkbox input "false"
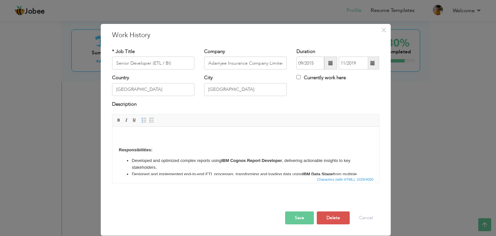
click at [162, 147] on body "Responsibilities: Developed and optimized complex reports using IBM Cognos Repo…" at bounding box center [246, 185] width 254 height 105
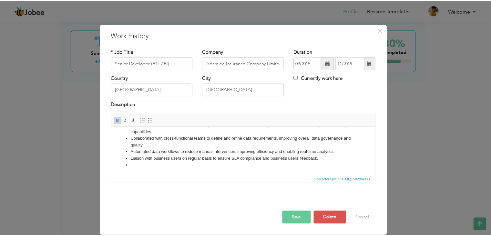
scroll to position [0, 0]
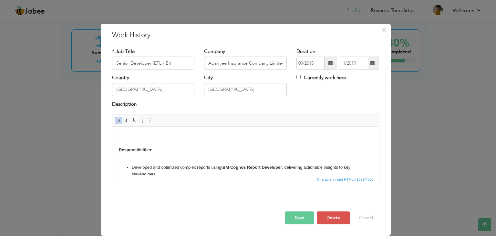
click at [296, 219] on button "Save" at bounding box center [299, 217] width 29 height 13
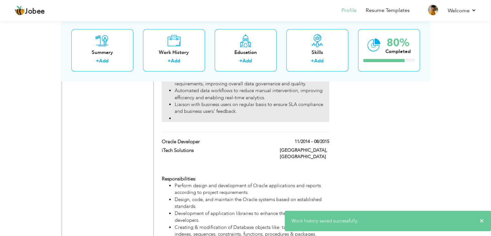
scroll to position [810, 0]
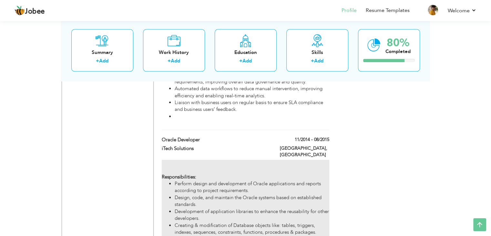
click at [207, 180] on li "Perform design and development of Oracle applications and reports according to …" at bounding box center [252, 187] width 154 height 14
type input "Oracle Developer"
type input "iTech Solutions"
type input "11/2014"
type input "08/2015"
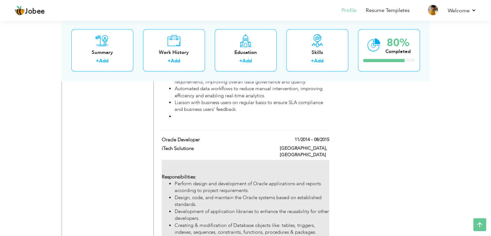
type input "Faisalabad"
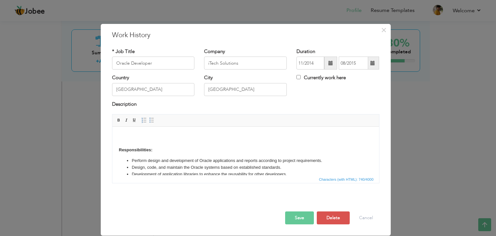
click at [167, 151] on body "Responsibilities: Perform design and development of Oracle applications and rep…" at bounding box center [246, 172] width 254 height 78
click at [298, 219] on button "Save" at bounding box center [299, 217] width 29 height 13
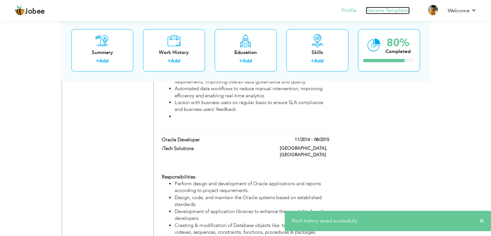
click at [378, 12] on link "Resume Templates" at bounding box center [388, 10] width 44 height 7
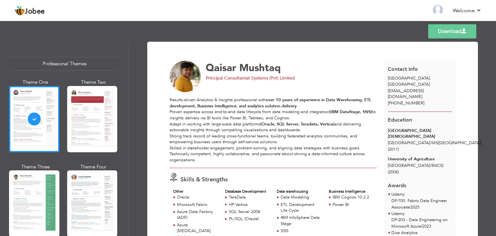
click at [62, 163] on div "Theme One Theme Two Theme Three Theme Four" at bounding box center [64, 205] width 108 height 253
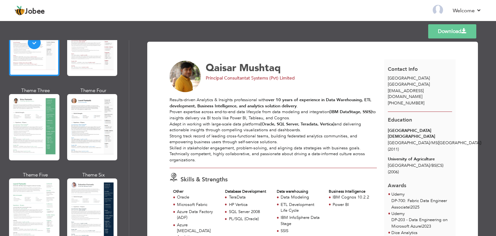
scroll to position [78, 0]
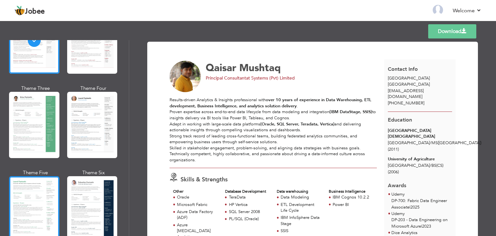
click at [32, 202] on div at bounding box center [34, 209] width 50 height 66
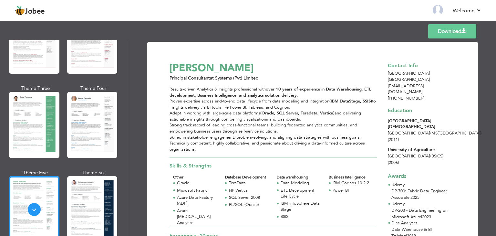
click at [453, 33] on link "Download" at bounding box center [452, 31] width 48 height 14
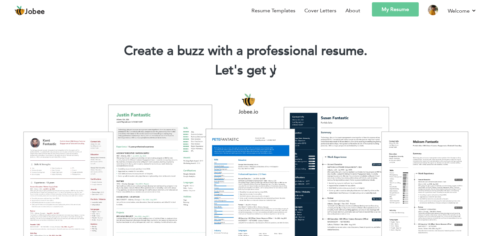
click at [397, 12] on link "My Resume" at bounding box center [395, 9] width 47 height 14
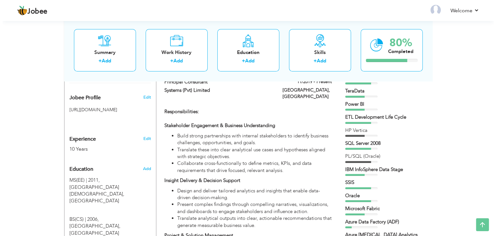
scroll to position [201, 0]
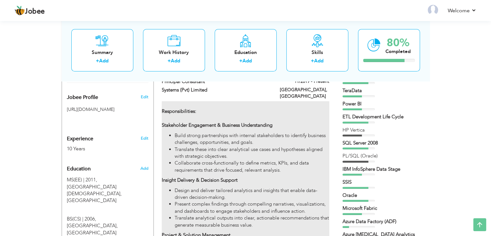
click at [201, 146] on li "Translate these into clear analytical use cases and hypotheses aligned with str…" at bounding box center [252, 153] width 154 height 14
type input "Principal Consultant"
type input "Systems (Pvt) Limited"
type input "11/2019"
type input "[GEOGRAPHIC_DATA]"
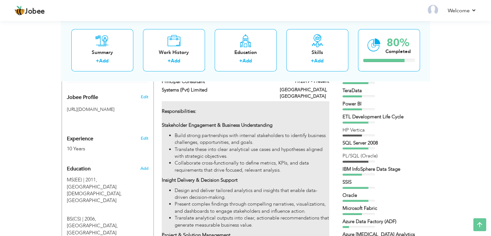
type input "[GEOGRAPHIC_DATA]"
checkbox input "true"
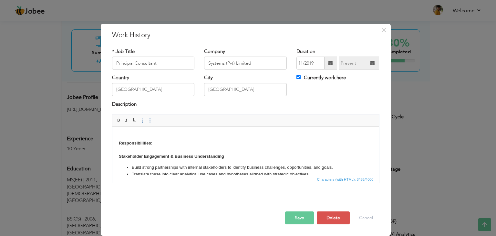
click at [153, 151] on p "Responsibilities: Stakeholder Engagement & Business Understanding" at bounding box center [246, 146] width 254 height 27
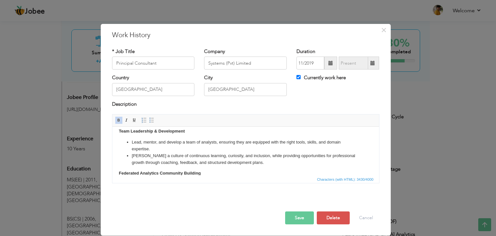
scroll to position [314, 0]
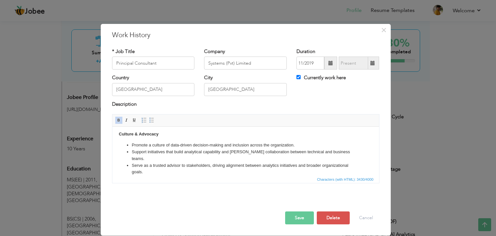
click at [271, 168] on li "Serve as a trusted advisor to stakeholders, driving alignment between analytics…" at bounding box center [245, 169] width 228 height 14
click at [300, 217] on button "Save" at bounding box center [299, 217] width 29 height 13
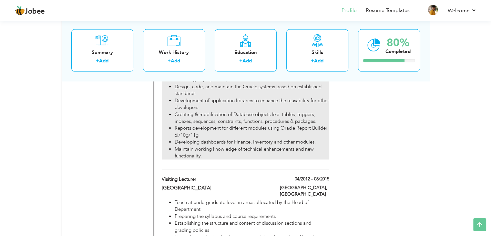
scroll to position [924, 0]
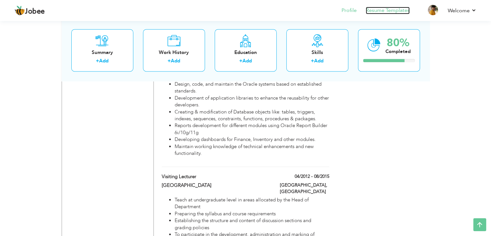
click at [400, 10] on link "Resume Templates" at bounding box center [388, 10] width 44 height 7
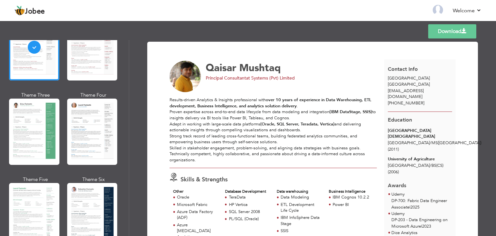
scroll to position [73, 0]
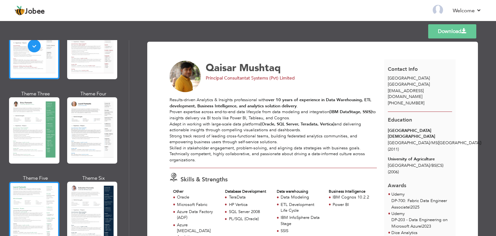
click at [44, 195] on div at bounding box center [34, 214] width 50 height 66
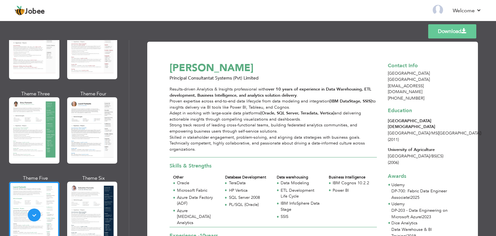
click at [459, 33] on link "Download" at bounding box center [452, 31] width 48 height 14
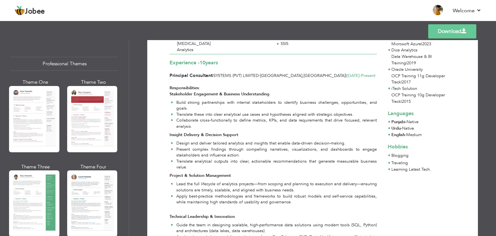
scroll to position [0, 0]
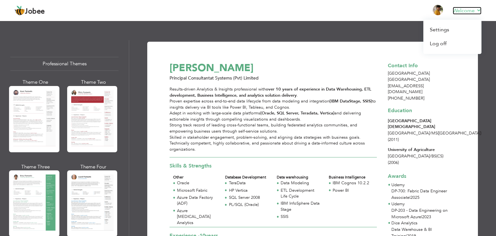
click at [478, 13] on link "Welcome" at bounding box center [467, 11] width 29 height 8
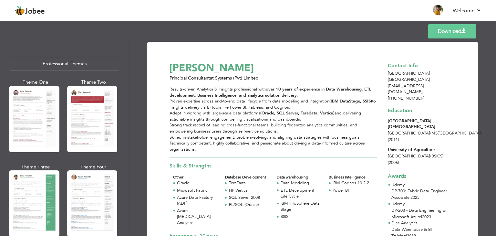
click at [229, 25] on div "Templates Download" at bounding box center [248, 31] width 496 height 21
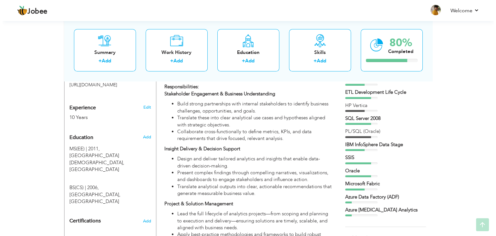
scroll to position [227, 0]
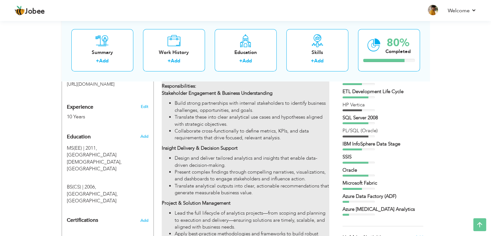
type input "Principal Consultant"
type input "Systems (Pvt) Limited"
type input "11/2019"
type input "[GEOGRAPHIC_DATA]"
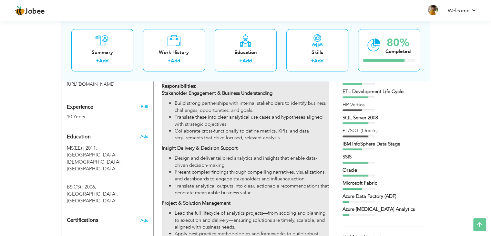
type input "[GEOGRAPHIC_DATA]"
checkbox input "true"
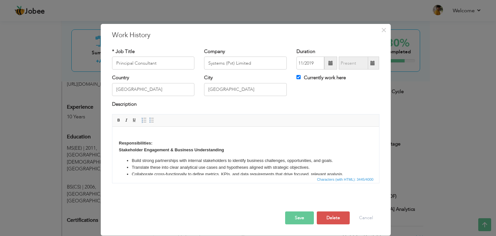
click at [177, 147] on p "Responsibilities: Stakeholder Engagement & Business Understanding" at bounding box center [246, 143] width 254 height 20
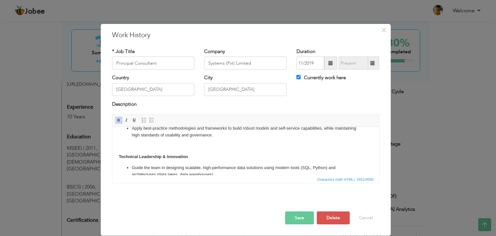
scroll to position [123, 0]
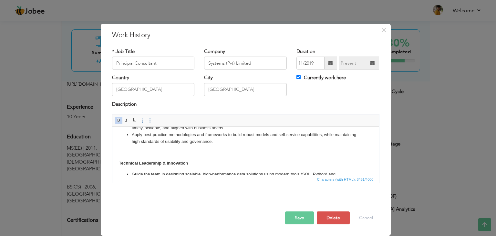
click at [241, 143] on li "Apply best-practice methodologies and frameworks to build robust models and sel…" at bounding box center [245, 138] width 228 height 14
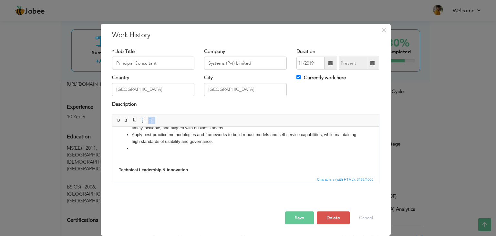
click at [295, 216] on button "Save" at bounding box center [299, 217] width 29 height 13
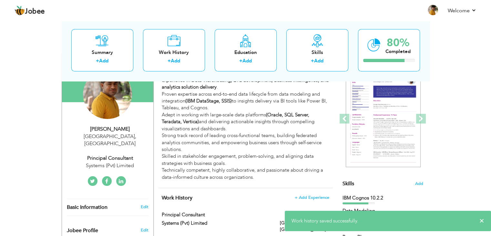
scroll to position [0, 0]
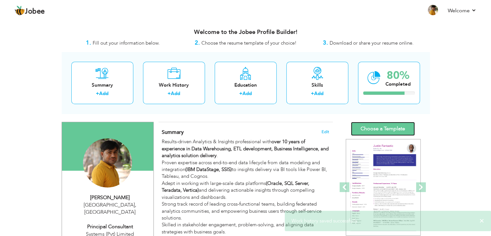
click at [378, 128] on link "Choose a Template" at bounding box center [383, 129] width 64 height 14
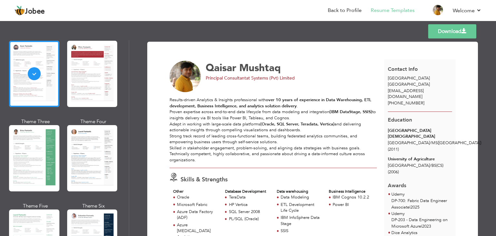
scroll to position [47, 0]
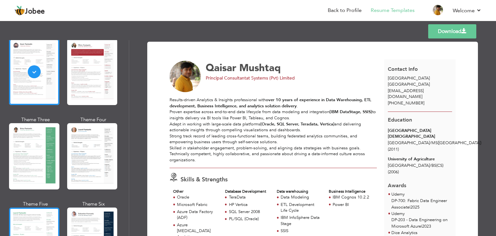
click at [27, 217] on div at bounding box center [34, 240] width 50 height 66
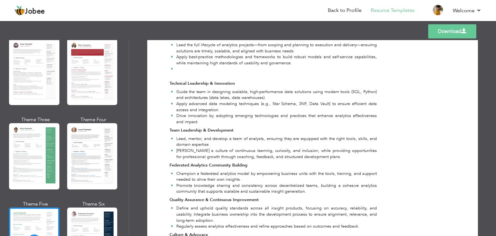
scroll to position [318, 0]
click at [453, 28] on link "Download" at bounding box center [452, 31] width 48 height 14
click at [339, 12] on link "Back to Profile" at bounding box center [345, 10] width 34 height 7
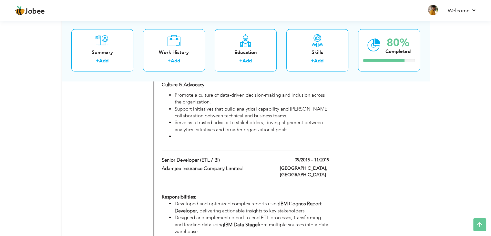
scroll to position [634, 0]
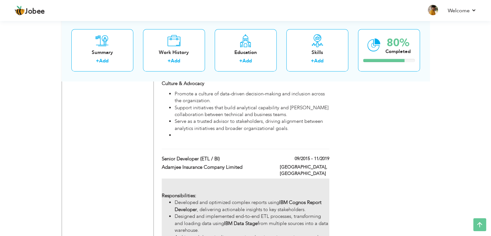
type input "Senior Developer (ETL / BI)"
type input "Adamjee Insurance Company Limited"
type input "09/2015"
type input "11/2019"
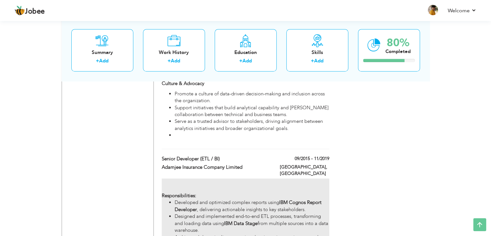
type input "[GEOGRAPHIC_DATA]"
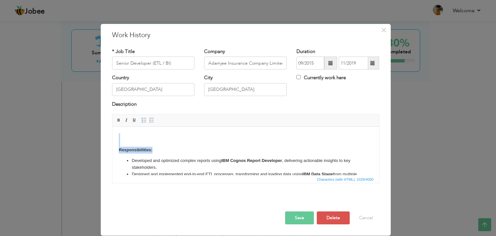
drag, startPoint x: 155, startPoint y: 149, endPoint x: 177, endPoint y: 214, distance: 68.3
click at [112, 127] on html "Responsibilities: Developed and optimized complex reports using IBM Cognos Repo…" at bounding box center [245, 186] width 267 height 118
copy body "Responsibilities:"
click at [359, 213] on button "Cancel" at bounding box center [366, 217] width 27 height 13
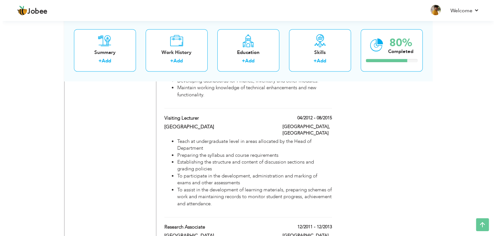
scroll to position [997, 0]
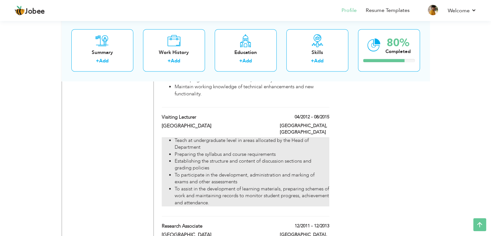
click at [196, 158] on li "Establishing the structure and content of discussion sections and grading polic…" at bounding box center [252, 165] width 154 height 14
type input "Visiting Lecturer"
type input "[GEOGRAPHIC_DATA]"
type input "04/2012"
type input "08/2015"
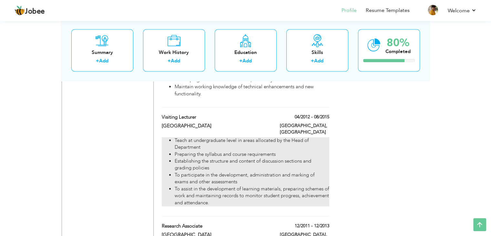
type input "Faisalabad"
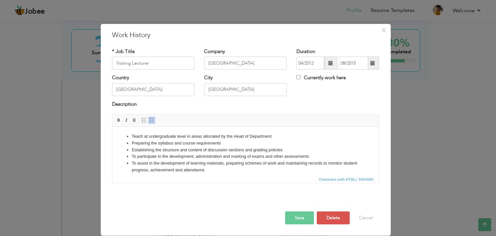
click at [134, 134] on li "Teach at undergraduate level in areas allocated by the Head of Department" at bounding box center [245, 136] width 228 height 7
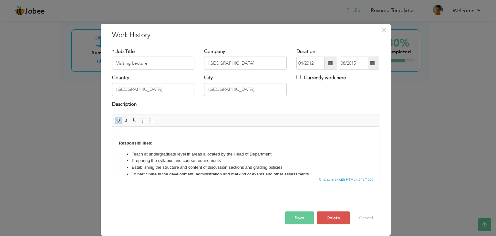
scroll to position [0, 0]
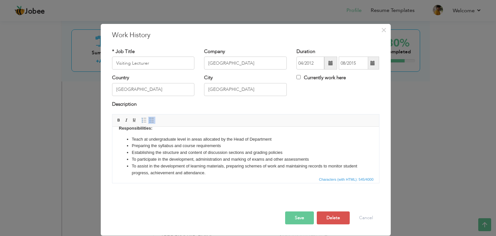
click at [305, 221] on button "Save" at bounding box center [299, 217] width 29 height 13
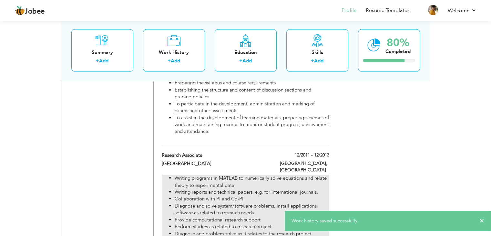
scroll to position [1082, 0]
click at [212, 195] on li "Collaboration with PI and Co-PI" at bounding box center [252, 198] width 154 height 7
type input "Research Associate"
type input "12/2011"
type input "12/2013"
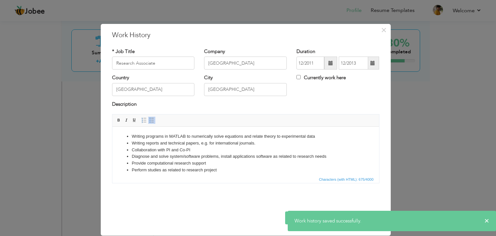
click at [132, 137] on li "Writing programs in MATLAB to numerically solve equations and relate theory to …" at bounding box center [245, 136] width 228 height 7
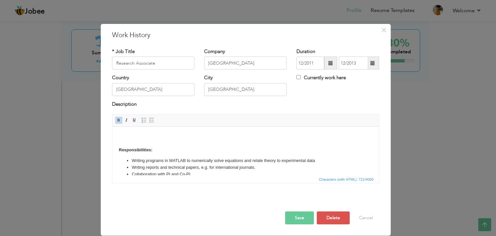
click at [302, 217] on button "Save" at bounding box center [299, 217] width 29 height 13
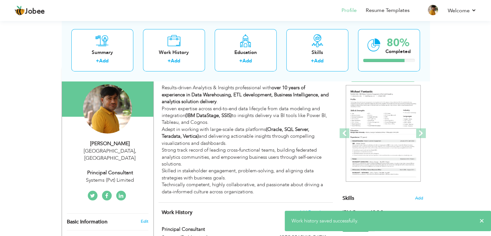
scroll to position [0, 0]
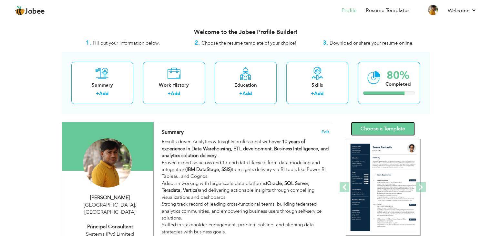
click at [383, 128] on link "Choose a Template" at bounding box center [383, 129] width 64 height 14
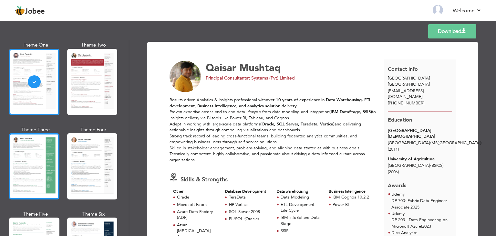
scroll to position [59, 0]
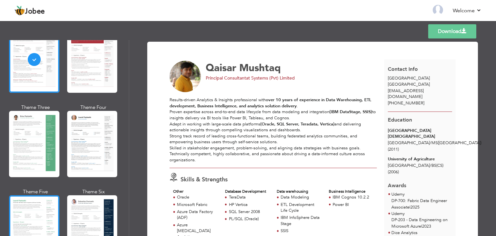
click at [39, 207] on div at bounding box center [34, 228] width 50 height 66
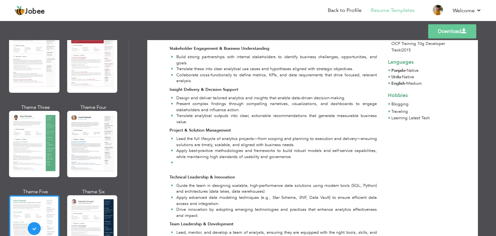
scroll to position [225, 0]
click at [448, 29] on link "Download" at bounding box center [452, 31] width 48 height 14
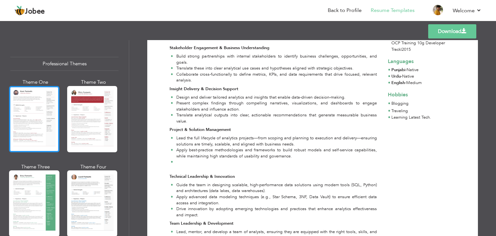
click at [31, 118] on div at bounding box center [34, 119] width 50 height 66
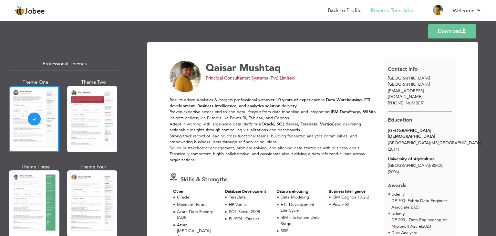
click at [445, 32] on link "Download" at bounding box center [452, 31] width 48 height 14
click at [299, 148] on div "Results-driven Analytics & Insights professional with over 10 years of experien…" at bounding box center [273, 130] width 207 height 66
click at [342, 12] on link "Back to Profile" at bounding box center [345, 10] width 34 height 7
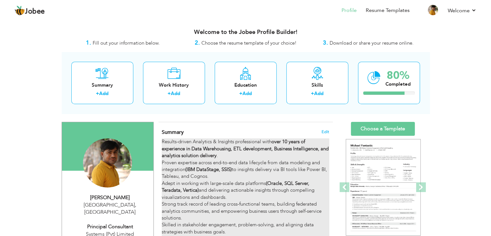
click at [206, 155] on strong "over 10 years of experience in Data Warehousing, ETL development, Business Inte…" at bounding box center [245, 148] width 167 height 20
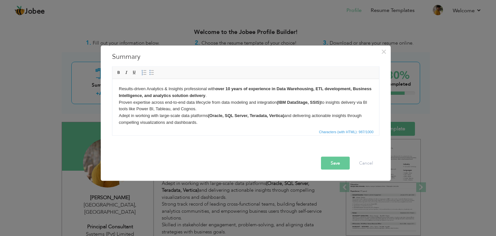
click at [230, 127] on body "Results-driven Analytics & Insights professional with over 10 years of experien…" at bounding box center [246, 118] width 254 height 67
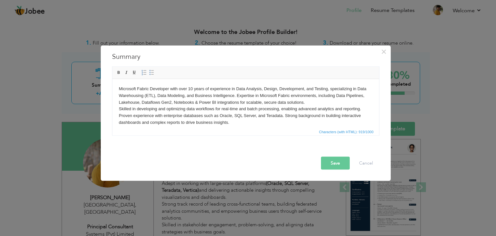
click at [193, 101] on body "Microsoft Fabric Developer with over 10 years of experience in Data Analysis, D…" at bounding box center [246, 112] width 254 height 54
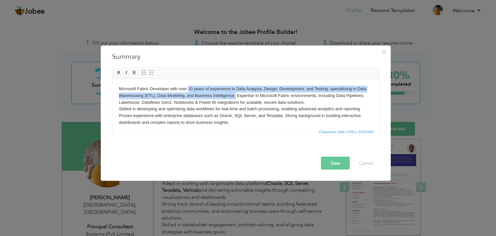
drag, startPoint x: 188, startPoint y: 88, endPoint x: 235, endPoint y: 96, distance: 47.5
click at [235, 96] on body "Microsoft Fabric Developer with over 10 years of experience in Data Analysis, D…" at bounding box center [246, 112] width 254 height 54
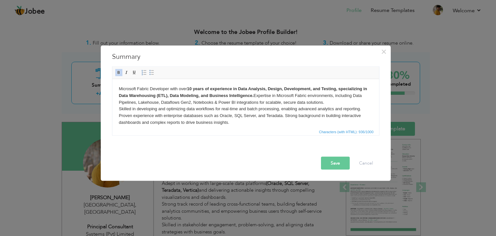
click at [258, 96] on body "Microsoft Fabric Developer with over 10 years of experience in Data Analysis, D…" at bounding box center [246, 112] width 254 height 54
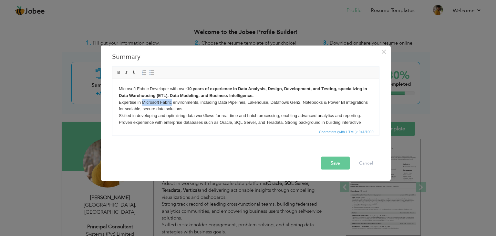
drag, startPoint x: 142, startPoint y: 102, endPoint x: 170, endPoint y: 100, distance: 28.2
click at [170, 100] on body "Microsoft Fabric Developer with over 10 years of experience in Data Analysis, D…" at bounding box center [246, 115] width 254 height 60
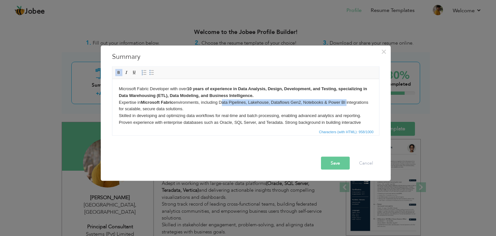
drag, startPoint x: 221, startPoint y: 102, endPoint x: 348, endPoint y: 102, distance: 126.9
click at [348, 102] on body "Microsoft Fabric Developer with over 10 years of experience in Data Analysis, D…" at bounding box center [246, 115] width 254 height 60
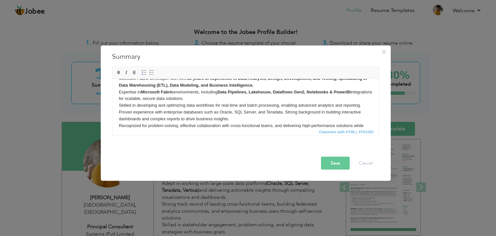
scroll to position [17, 0]
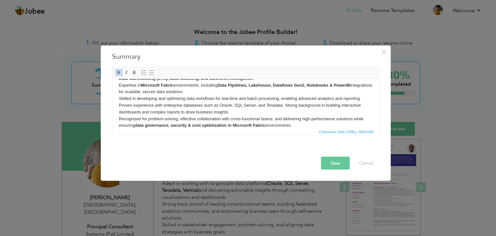
click at [322, 114] on body "Microsoft Fabric Developer with over 10 years of experience in Data Analysis, D…" at bounding box center [246, 98] width 254 height 60
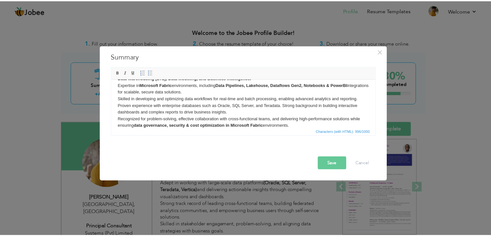
scroll to position [0, 0]
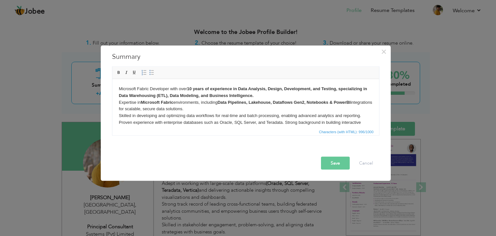
click at [332, 165] on button "Save" at bounding box center [335, 163] width 29 height 13
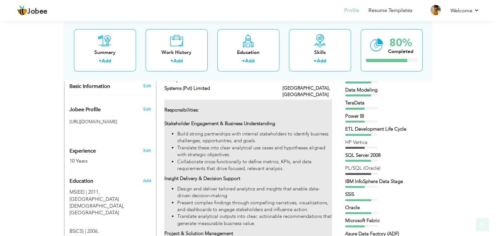
scroll to position [190, 0]
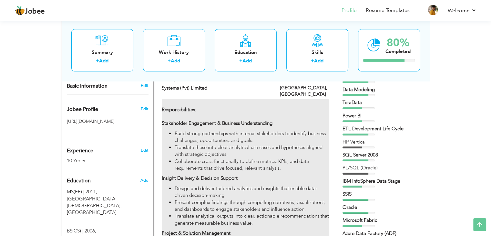
click at [218, 175] on p "Insight Delivery & Decision Support" at bounding box center [245, 178] width 167 height 7
type input "Principal Consultant"
type input "Systems (Pvt) Limited"
type input "11/2019"
type input "[GEOGRAPHIC_DATA]"
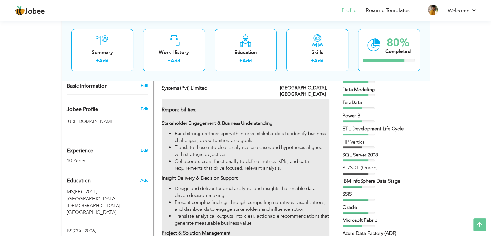
type input "[GEOGRAPHIC_DATA]"
checkbox input "true"
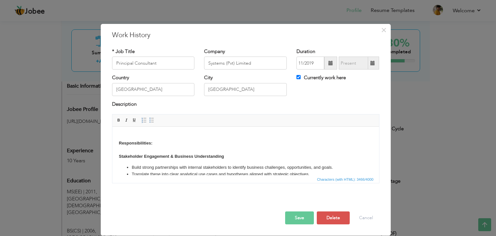
click at [254, 172] on li "Translate these into clear analytical use cases and hypotheses aligned with str…" at bounding box center [245, 174] width 228 height 7
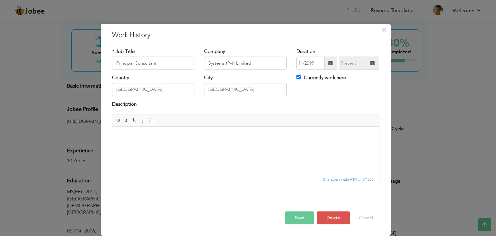
click at [202, 146] on html at bounding box center [245, 137] width 267 height 20
click at [222, 146] on html at bounding box center [245, 137] width 267 height 20
click at [355, 214] on button "Cancel" at bounding box center [366, 217] width 27 height 13
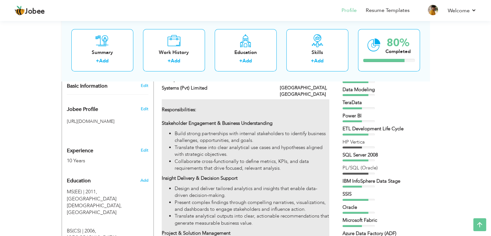
click at [223, 145] on li "Translate these into clear analytical use cases and hypotheses aligned with str…" at bounding box center [252, 151] width 154 height 14
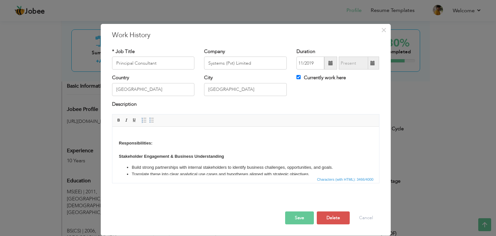
click at [260, 166] on li "Build strong partnerships with internal stakeholders to identify business chall…" at bounding box center [245, 167] width 228 height 7
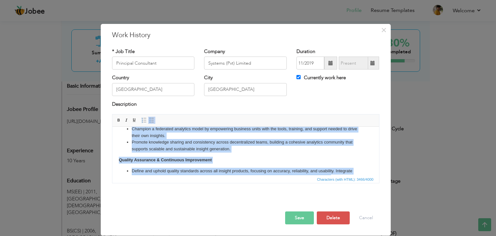
scroll to position [334, 0]
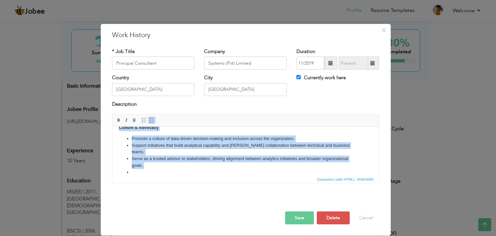
drag, startPoint x: 164, startPoint y: 151, endPoint x: 237, endPoint y: 251, distance: 123.6
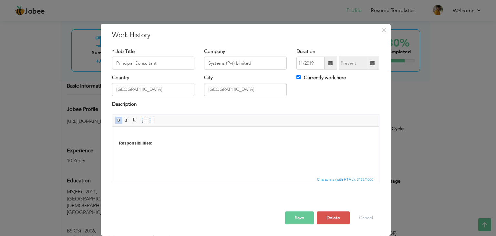
scroll to position [0, 0]
click at [131, 159] on html "Responsibilities:" at bounding box center [245, 143] width 267 height 33
click at [136, 144] on strong "Responsibilities:" at bounding box center [136, 142] width 34 height 5
copy strong "Responsibilities"
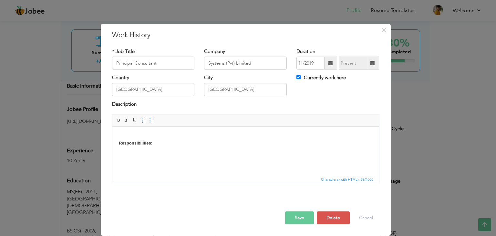
click at [144, 156] on html "Responsibilities :" at bounding box center [245, 143] width 267 height 33
drag, startPoint x: 144, startPoint y: 156, endPoint x: 124, endPoint y: 161, distance: 20.2
click at [124, 160] on html "Responsibilities :" at bounding box center [245, 143] width 267 height 33
click at [179, 142] on span "Paste" at bounding box center [196, 143] width 34 height 8
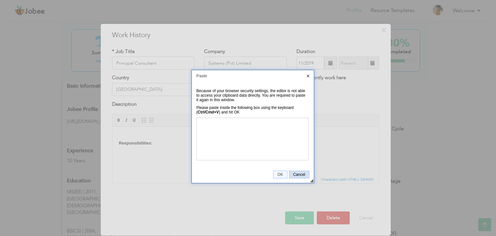
click at [301, 173] on span "Cancel" at bounding box center [299, 174] width 20 height 5
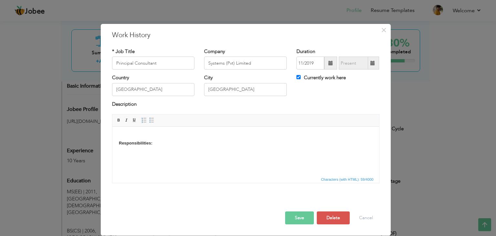
click at [135, 160] on html "Responsibilities :" at bounding box center [245, 143] width 267 height 33
click at [369, 215] on button "Cancel" at bounding box center [366, 217] width 27 height 13
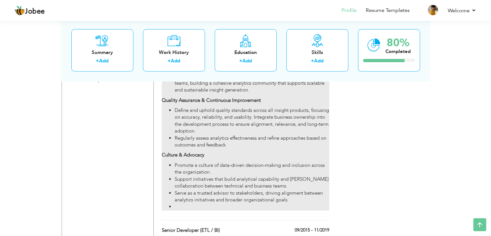
scroll to position [531, 0]
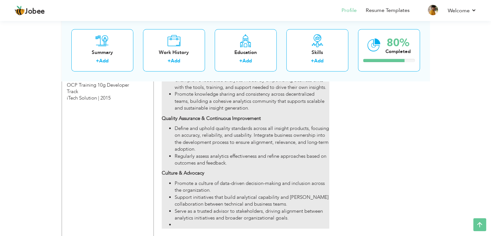
click at [237, 154] on li "Regularly assess analytics effectiveness and refine approaches based on outcome…" at bounding box center [252, 160] width 154 height 14
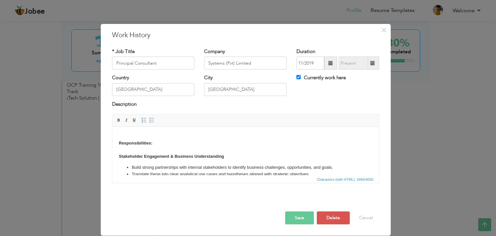
click at [237, 155] on p "Responsibilities: Stakeholder Engagement & Business Understanding" at bounding box center [246, 146] width 254 height 27
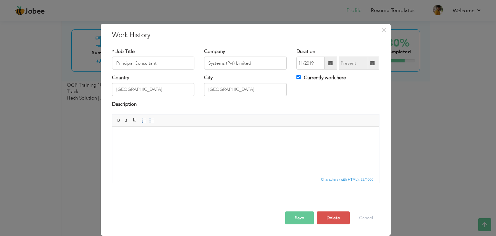
click at [300, 219] on button "Save" at bounding box center [299, 217] width 29 height 13
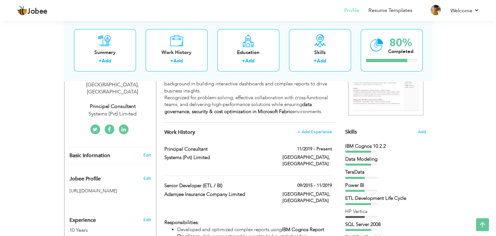
scroll to position [119, 0]
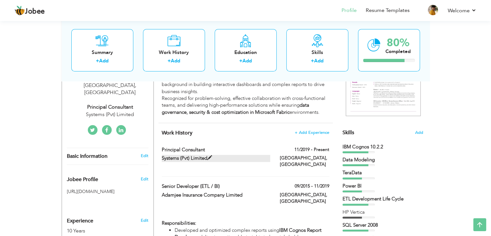
click at [200, 156] on label "Systems (Pvt) Limited" at bounding box center [216, 158] width 108 height 7
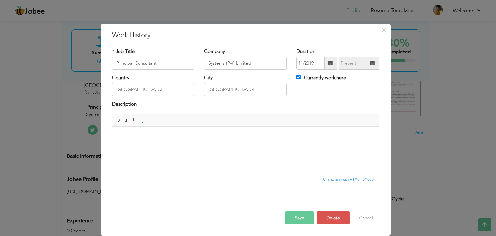
click at [200, 146] on html at bounding box center [245, 137] width 267 height 20
paste body
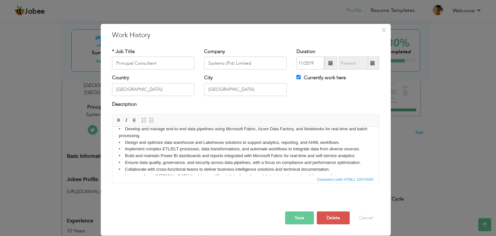
scroll to position [0, 0]
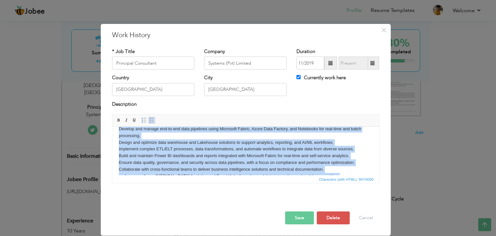
click at [150, 119] on span at bounding box center [151, 120] width 5 height 5
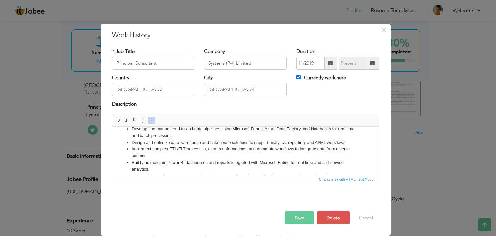
click at [244, 151] on li "Implement complex ETL/ELT processes, data transformations, and automate workflo…" at bounding box center [245, 153] width 228 height 14
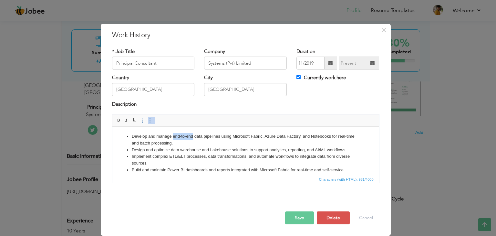
drag, startPoint x: 172, startPoint y: 136, endPoint x: 192, endPoint y: 135, distance: 19.4
click at [192, 135] on li "Develop and manage end-to-end data pipelines using Microsoft Fabric, Azure Data…" at bounding box center [245, 140] width 228 height 14
drag, startPoint x: 221, startPoint y: 137, endPoint x: 195, endPoint y: 136, distance: 26.5
click at [195, 136] on li "Develop and manage end-to-end data pipelines using Microsoft Fabric, Azure Data…" at bounding box center [245, 140] width 228 height 14
drag, startPoint x: 254, startPoint y: 137, endPoint x: 304, endPoint y: 133, distance: 50.2
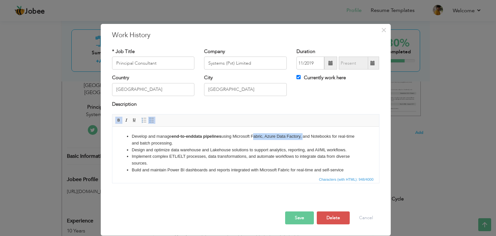
click at [304, 133] on li "Develop and manage end-to-end data pipelines using Microsoft Fabric, Azure Data…" at bounding box center [245, 140] width 228 height 14
click at [325, 136] on li "Develop and manage end-to-end data pipelines using Microsoft Fabric, Azure Data…" at bounding box center [245, 140] width 228 height 14
drag, startPoint x: 170, startPoint y: 150, endPoint x: 201, endPoint y: 150, distance: 30.7
click at [201, 150] on li "Design and optimize data warehouse and Lakehouse solutions to support analytics…" at bounding box center [245, 150] width 228 height 7
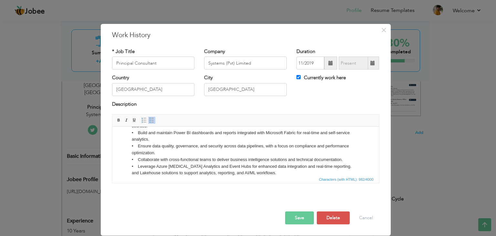
scroll to position [49, 0]
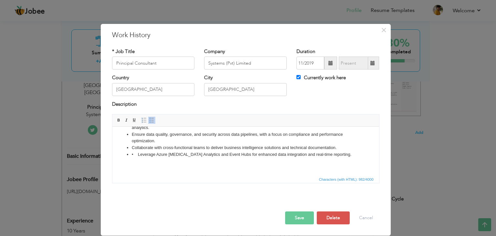
click at [201, 150] on li "Collaborate with cross-functional teams to deliver business intelligence soluti…" at bounding box center [245, 147] width 228 height 7
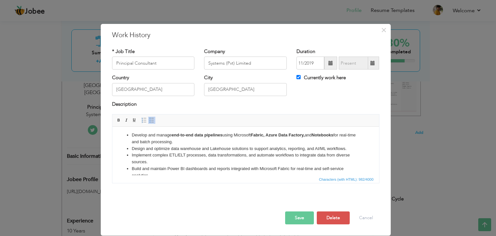
scroll to position [0, 0]
drag, startPoint x: 170, startPoint y: 149, endPoint x: 200, endPoint y: 148, distance: 29.4
click at [200, 148] on li "Design and optimize data warehouse and Lakehouse solutions to support analytics…" at bounding box center [245, 150] width 228 height 7
drag, startPoint x: 212, startPoint y: 149, endPoint x: 232, endPoint y: 149, distance: 20.7
click at [232, 149] on li "Design and optimize data warehouse and Lakehouse solutions to support analytics…" at bounding box center [245, 150] width 228 height 7
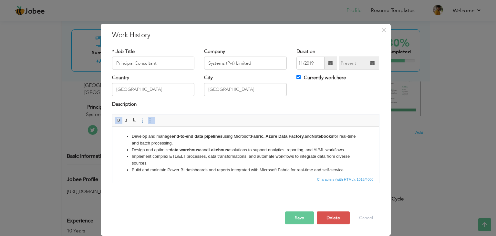
click at [170, 157] on li "Implement complex ETL/ELT processes, data transformations, and automate workflo…" at bounding box center [245, 160] width 228 height 14
drag, startPoint x: 169, startPoint y: 157, endPoint x: 205, endPoint y: 155, distance: 36.2
click at [205, 155] on li "Implement complex ETL/ELT processes, data transformations, and automate workflo…" at bounding box center [245, 160] width 228 height 14
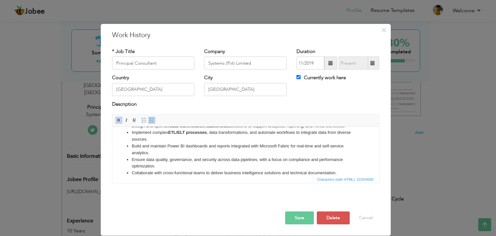
scroll to position [26, 0]
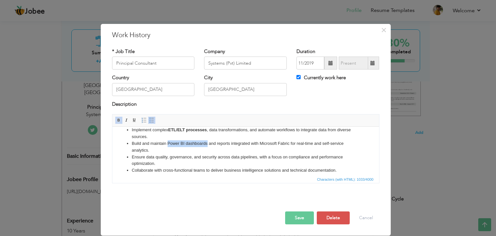
drag, startPoint x: 168, startPoint y: 143, endPoint x: 207, endPoint y: 144, distance: 38.8
click at [207, 144] on li "Build and maintain Power BI dashboards and reports integrated with Microsoft Fa…" at bounding box center [245, 147] width 228 height 14
drag, startPoint x: 262, startPoint y: 143, endPoint x: 292, endPoint y: 142, distance: 29.7
click at [292, 142] on li "Build and maintain Power BI dashboards and reports integrated with Microsoft Fa…" at bounding box center [245, 147] width 228 height 14
drag, startPoint x: 232, startPoint y: 143, endPoint x: 211, endPoint y: 143, distance: 20.7
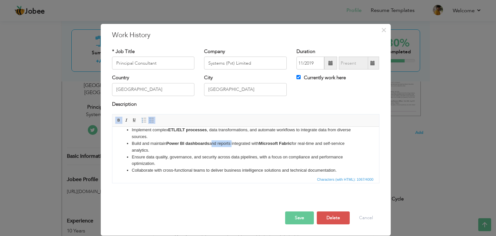
click at [211, 143] on li "Build and maintain Power BI dashboards and reports integrated with Microsoft Fa…" at bounding box center [245, 147] width 228 height 14
click at [146, 156] on li "Ensure data quality, governance, and security across data pipelines, with a foc…" at bounding box center [245, 161] width 228 height 14
drag, startPoint x: 146, startPoint y: 156, endPoint x: 218, endPoint y: 157, distance: 72.0
click at [218, 157] on li "Ensure data quality, governance, and security across data pipelines, with a foc…" at bounding box center [245, 161] width 228 height 14
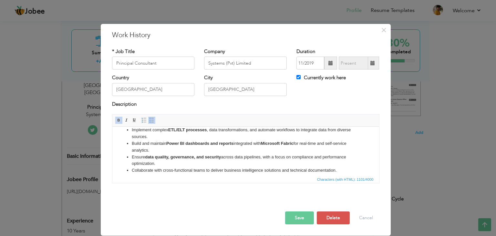
click at [221, 156] on strong "data quality, governance, and security" at bounding box center [183, 156] width 76 height 5
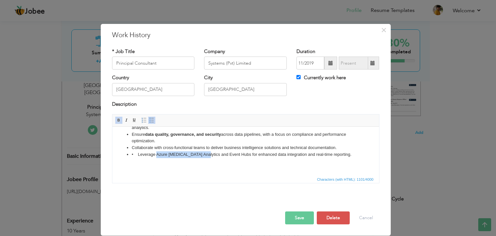
drag, startPoint x: 157, startPoint y: 155, endPoint x: 203, endPoint y: 155, distance: 46.2
click at [203, 155] on li "• Leverage Azure [MEDICAL_DATA] Analytics and Event Hubs for enhanced data inte…" at bounding box center [245, 154] width 228 height 7
drag, startPoint x: 214, startPoint y: 155, endPoint x: 237, endPoint y: 156, distance: 23.0
click at [237, 156] on li "• Leverage Azure [MEDICAL_DATA] Analytics and Event Hubs for enhanced data inte…" at bounding box center [245, 154] width 228 height 7
click at [136, 155] on li "• Leverage Azure [MEDICAL_DATA] Analytics and Event Hubs for enhanced data inte…" at bounding box center [245, 154] width 228 height 7
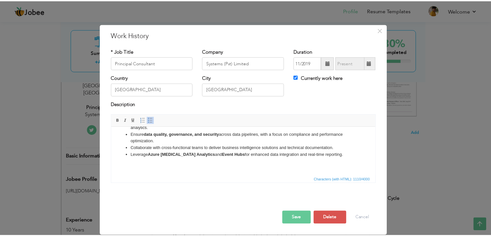
scroll to position [0, 0]
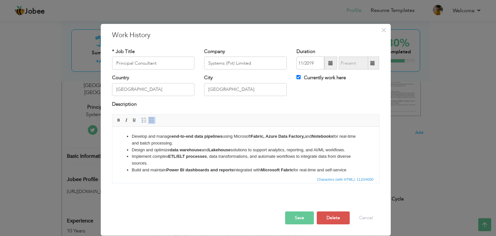
click at [138, 138] on li "Develop and manage end-to-end data pipelines using Microsoft Fabric, Azure Data…" at bounding box center [245, 140] width 228 height 14
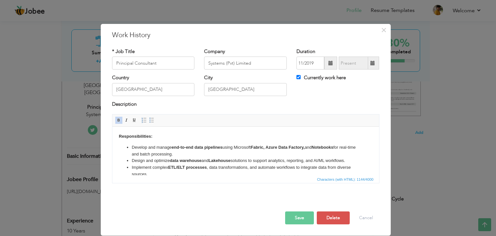
click at [157, 138] on body "Responsibilities: Develop and manage end-to-end data pipelines using Microsoft …" at bounding box center [246, 181] width 254 height 96
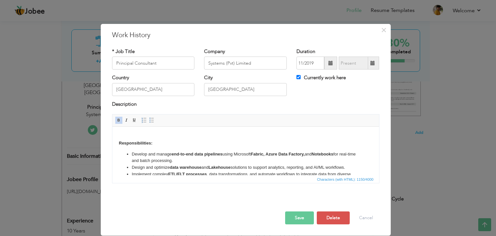
click at [302, 216] on button "Save" at bounding box center [299, 217] width 29 height 13
